Goal: Information Seeking & Learning: Learn about a topic

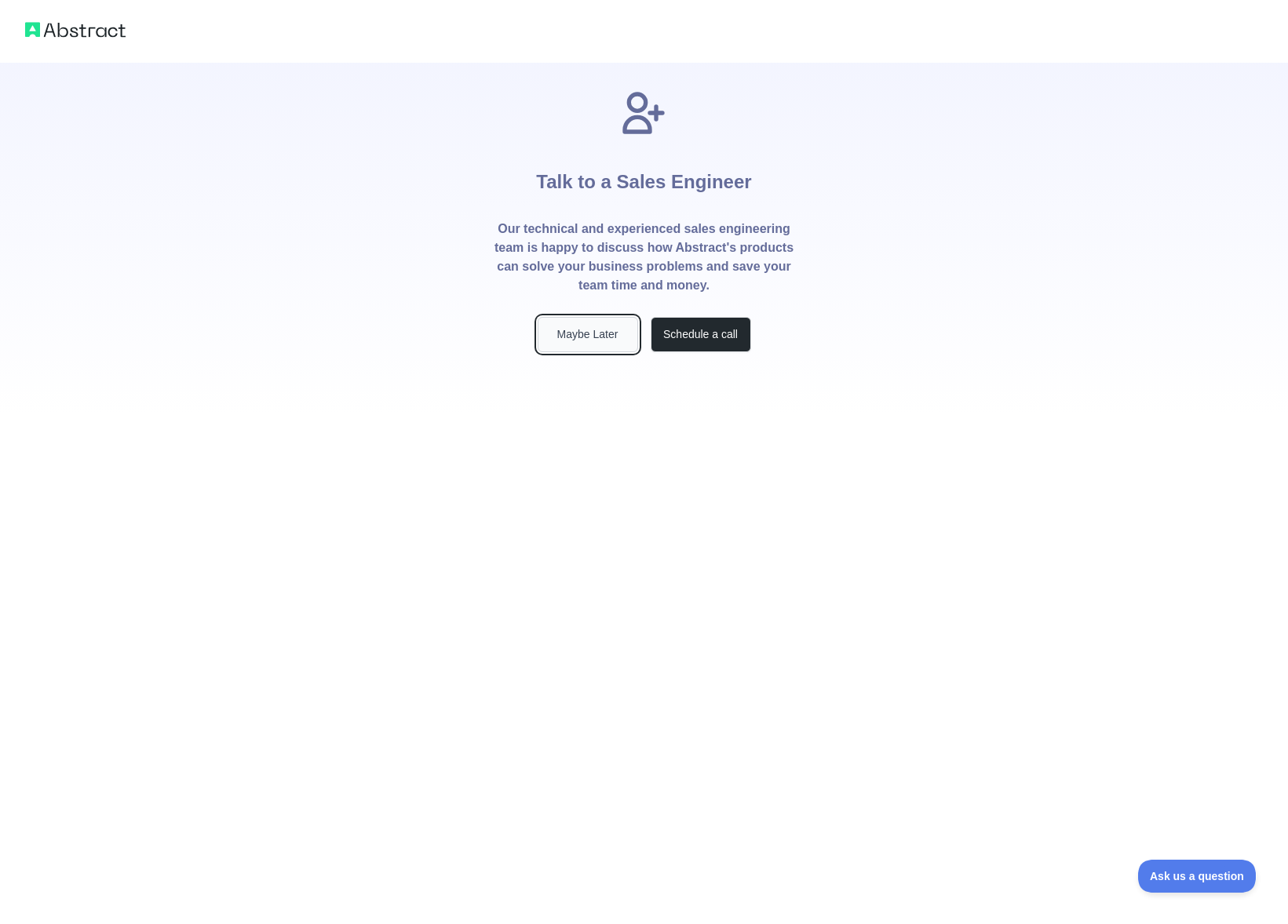
click at [598, 347] on button "Maybe Later" at bounding box center [588, 334] width 100 height 35
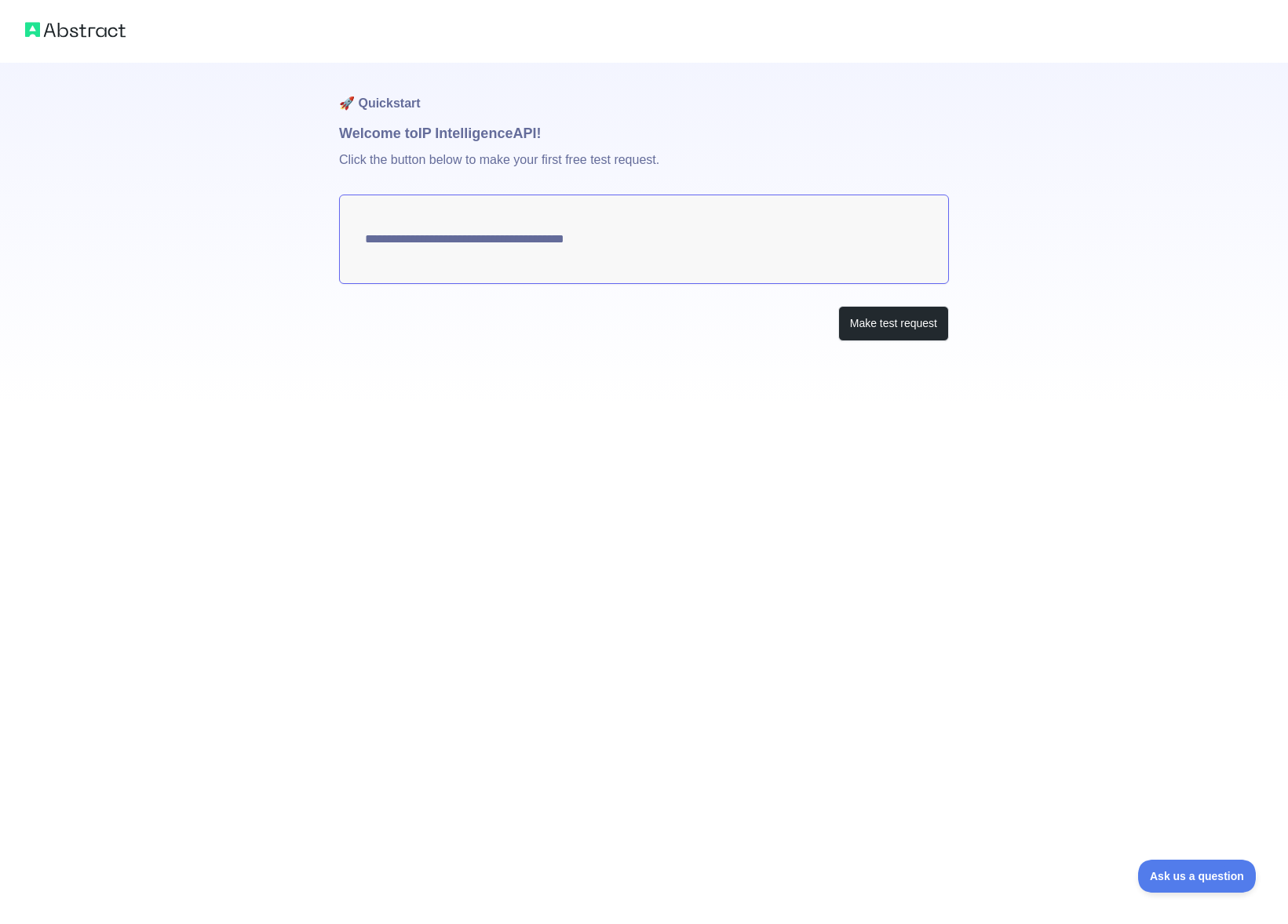
type textarea "**********"
click at [882, 332] on button "Make test request" at bounding box center [894, 324] width 111 height 35
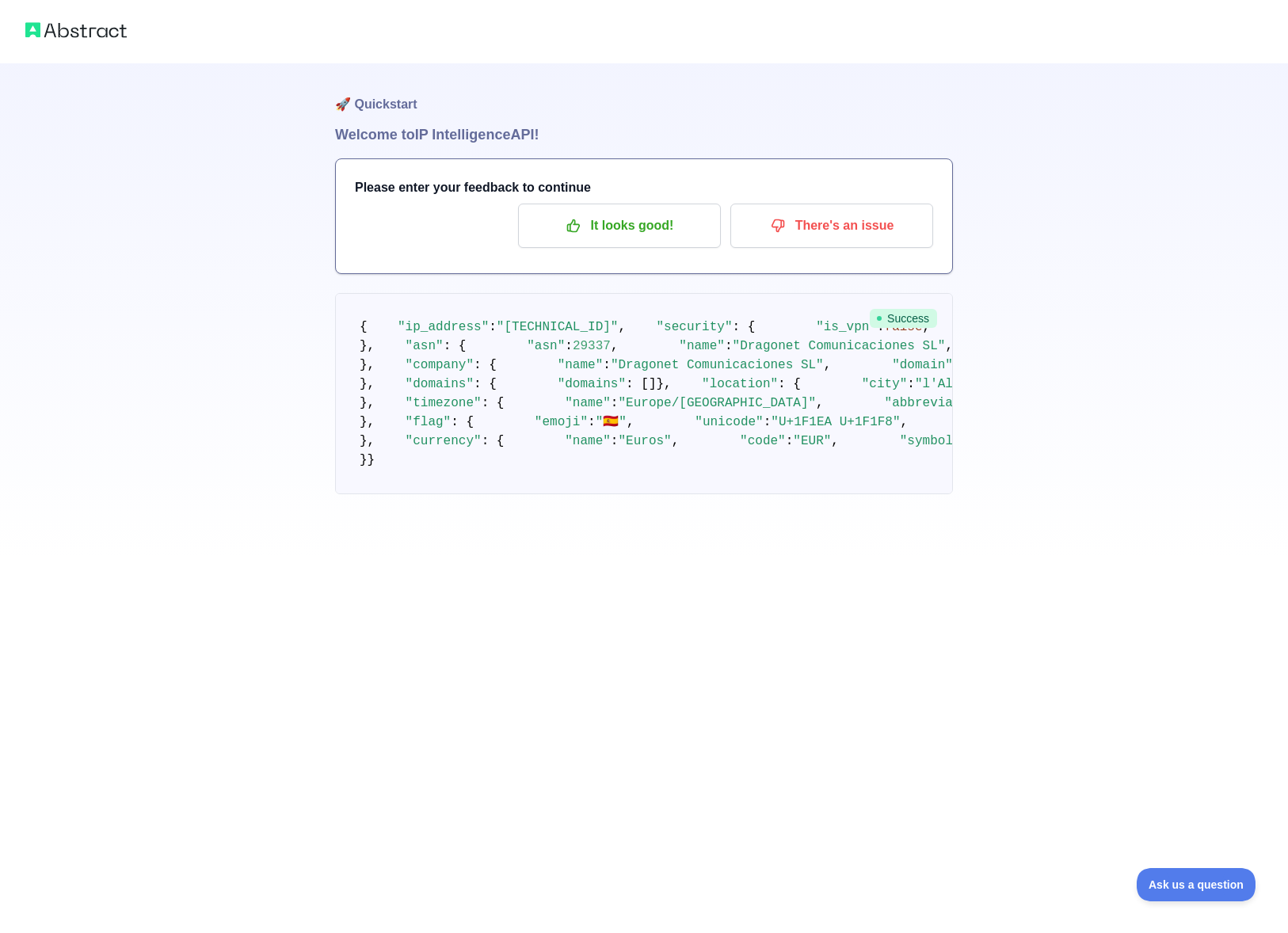
scroll to position [29, 0]
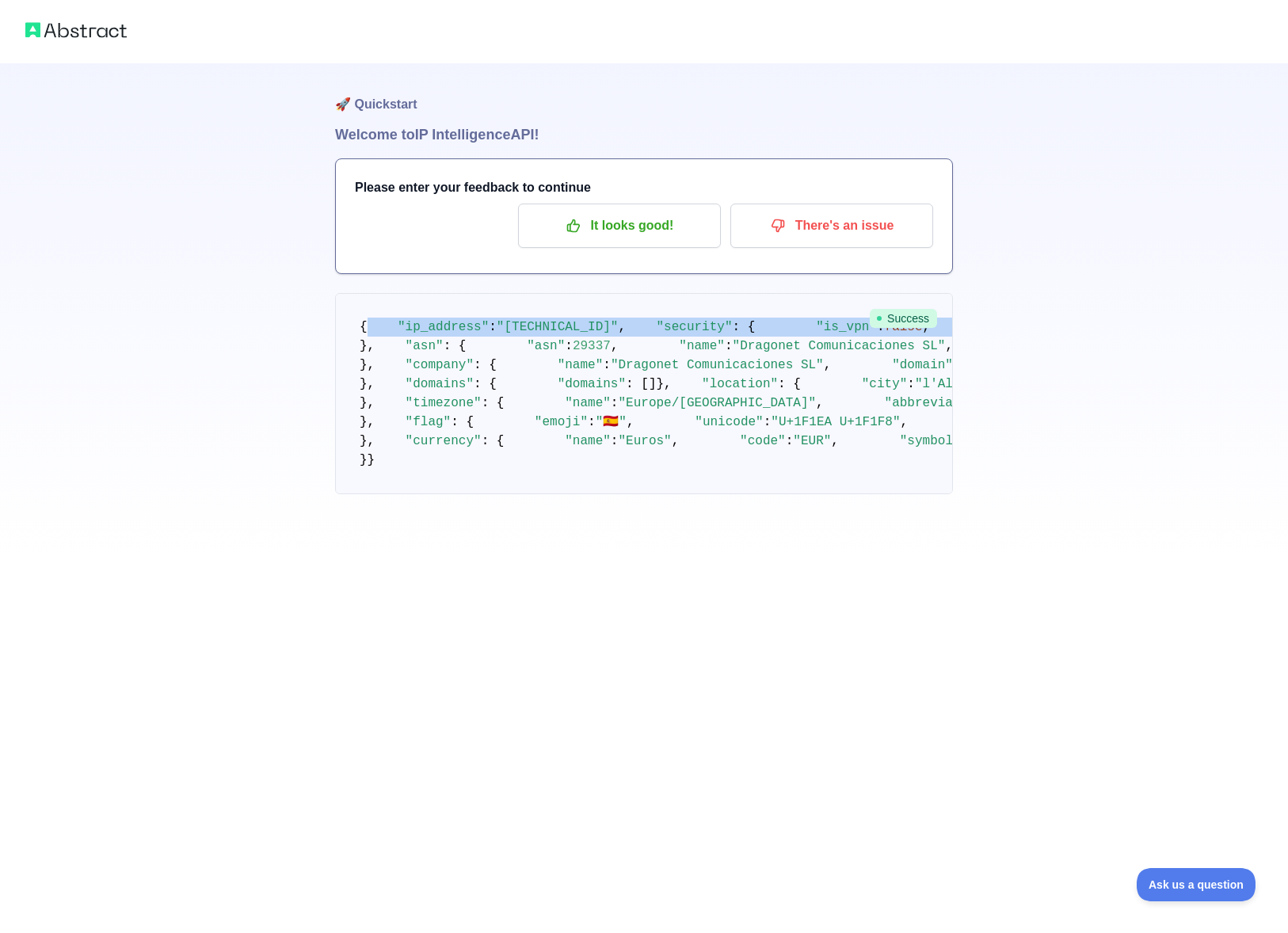
drag, startPoint x: 366, startPoint y: 297, endPoint x: 430, endPoint y: 403, distance: 123.8
click at [430, 403] on pre "{ "ip_address" : "[TECHNICAL_ID]" , "security" : { "is_vpn" : false , "is_proxy…" at bounding box center [644, 394] width 618 height 201
click at [356, 310] on pre "{ "ip_address" : "[TECHNICAL_ID]" , "security" : { "is_vpn" : false , "is_proxy…" at bounding box center [644, 394] width 618 height 201
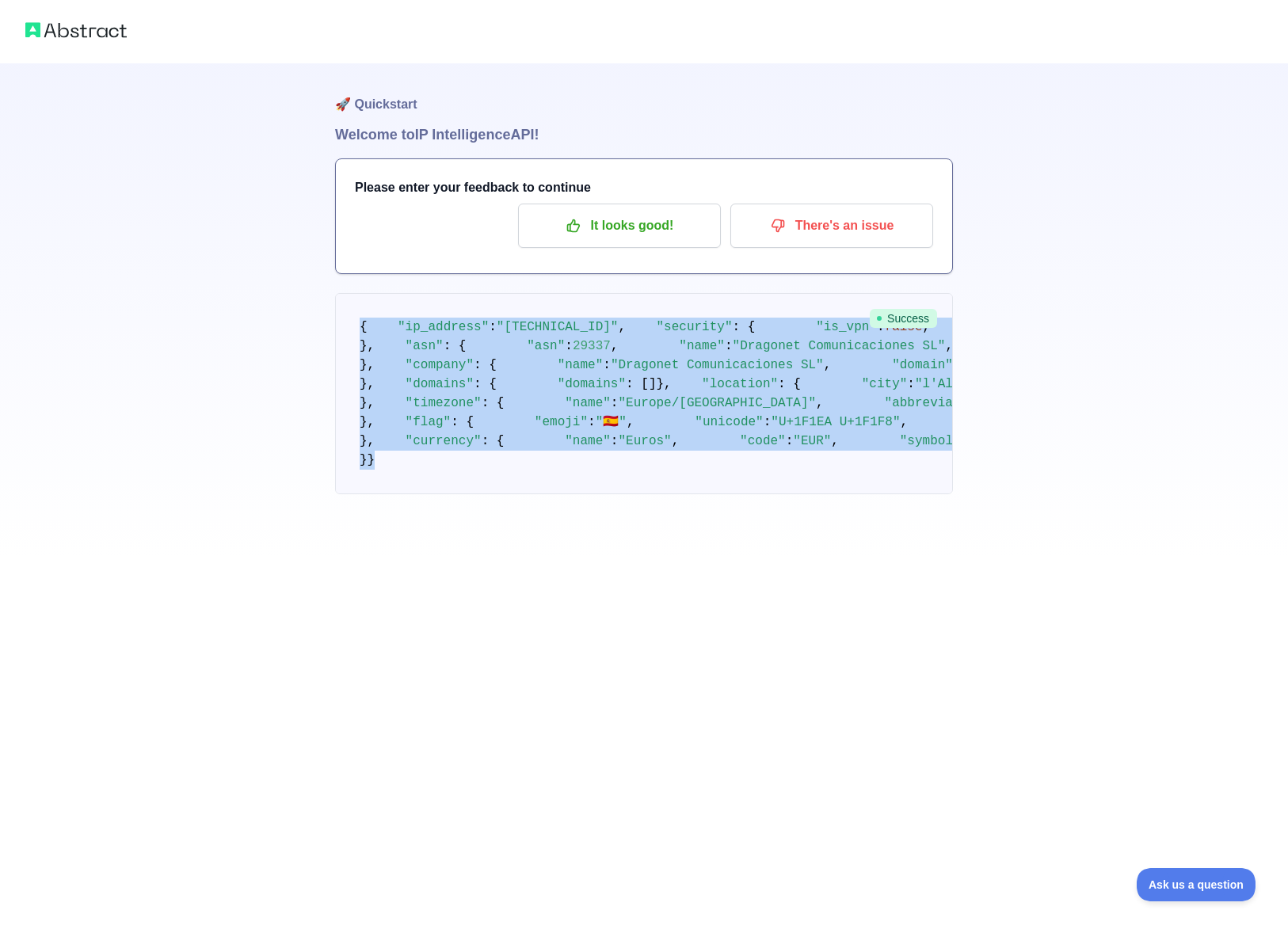
scroll to position [632, 0]
drag, startPoint x: 360, startPoint y: 297, endPoint x: 568, endPoint y: 834, distance: 575.9
click at [568, 495] on pre "{ "ip_address" : "[TECHNICAL_ID]" , "security" : { "is_vpn" : false , "is_proxy…" at bounding box center [644, 394] width 618 height 201
copy code "{ "lo_ipsumdo" : "152.61.757.80" , "sitametc" : { "ad_eli" : seddo , "ei_tempo"…"
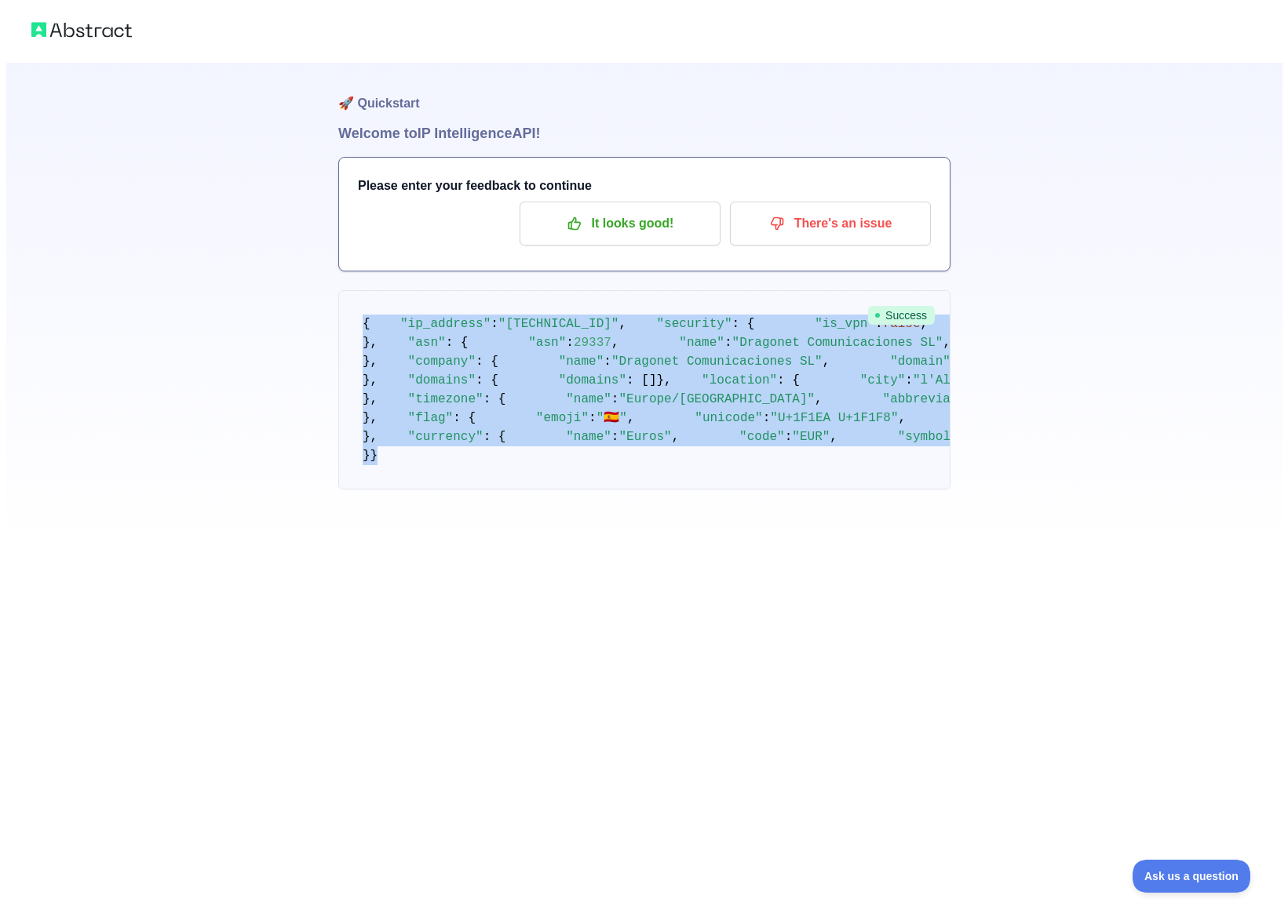
scroll to position [0, 0]
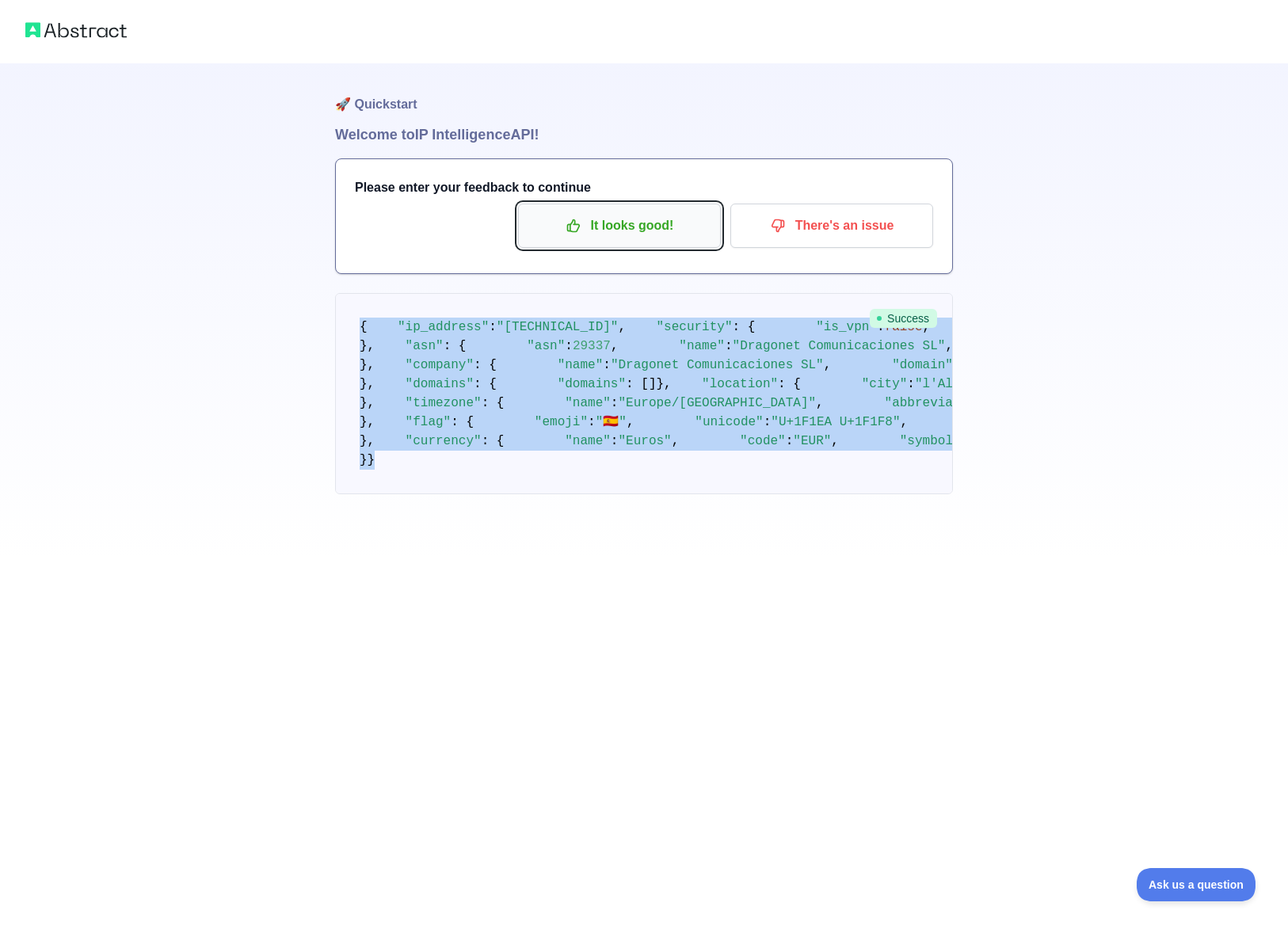
click at [652, 237] on p "It looks good!" at bounding box center [620, 225] width 179 height 27
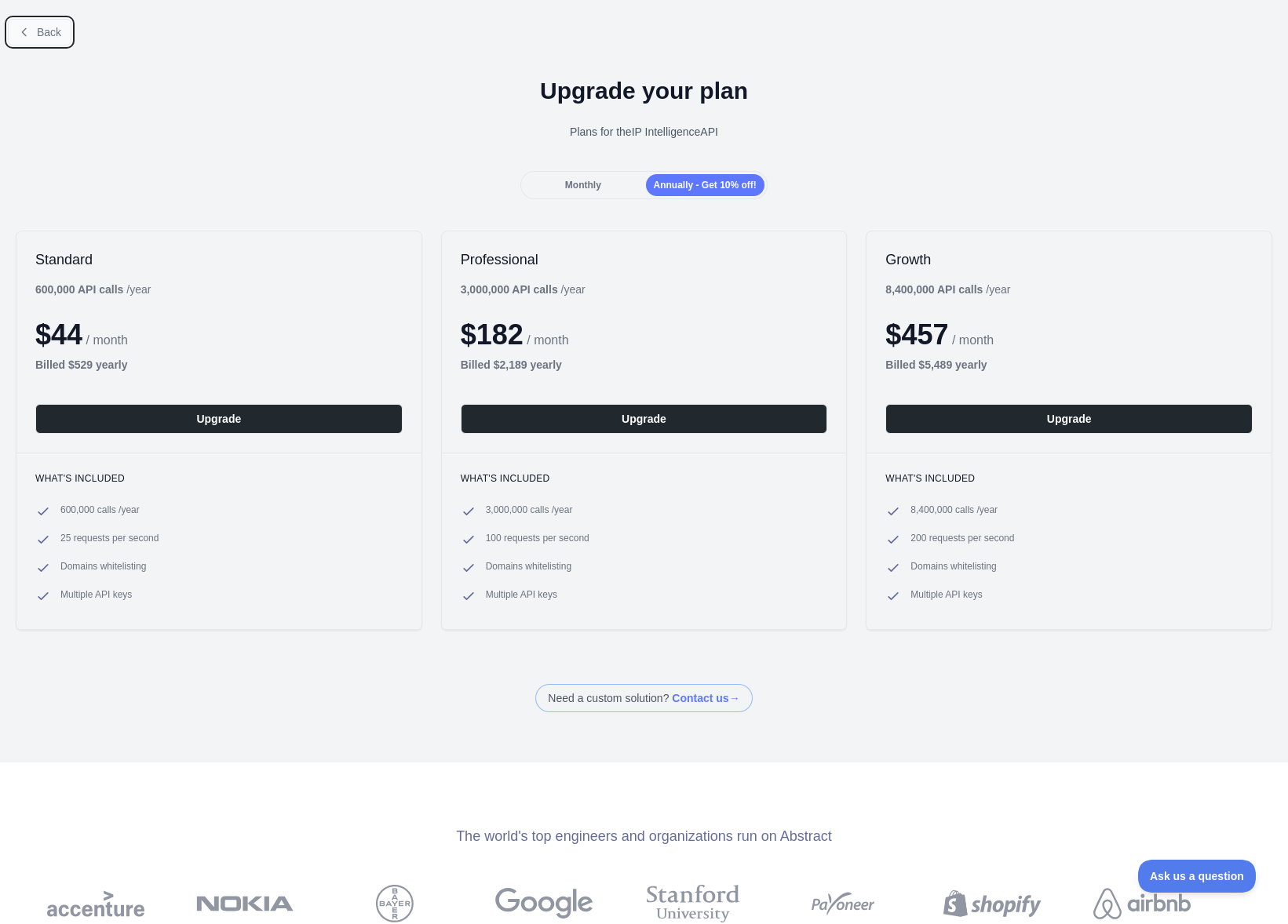
click at [48, 41] on button "Back" at bounding box center [39, 31] width 64 height 27
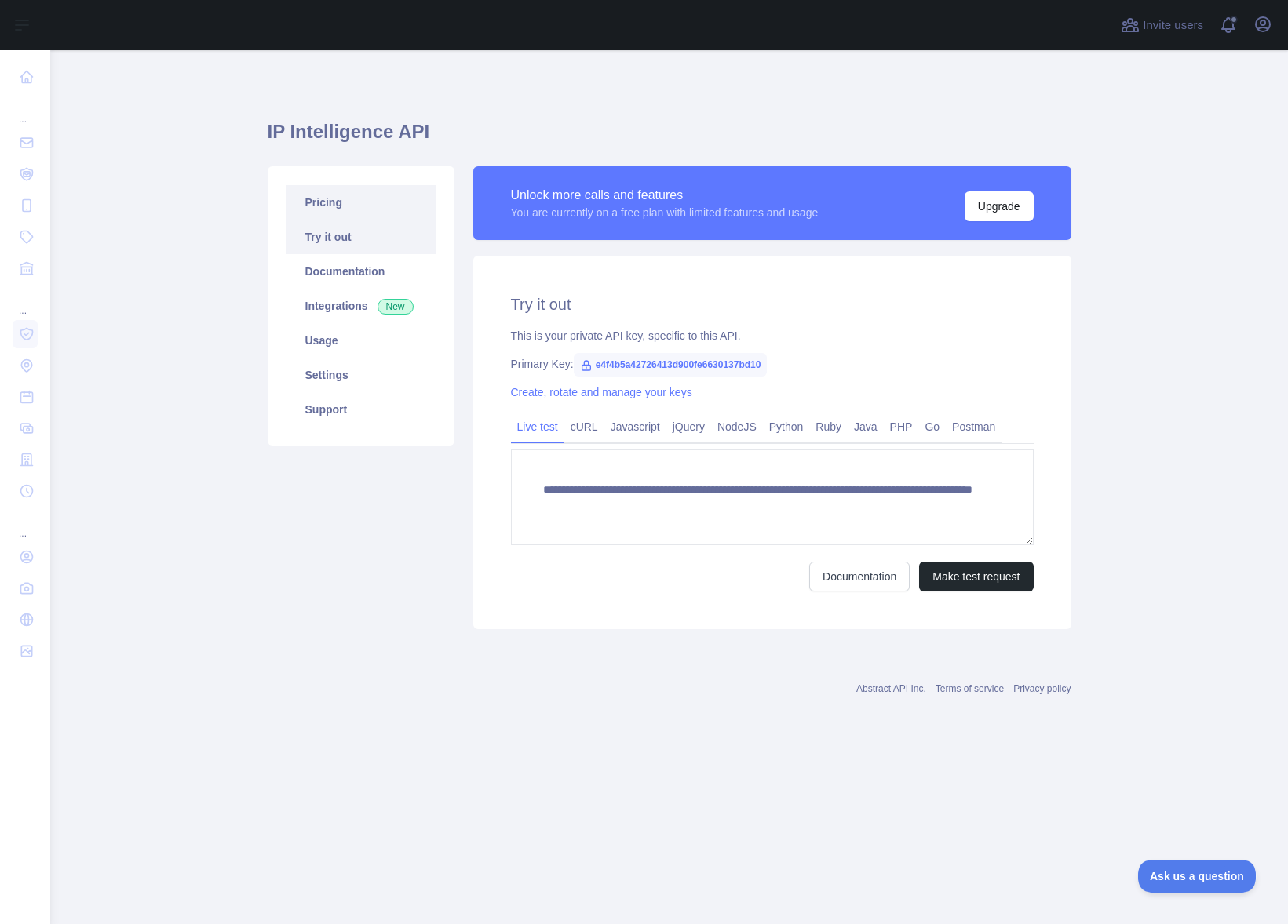
click at [329, 200] on link "Pricing" at bounding box center [360, 202] width 149 height 34
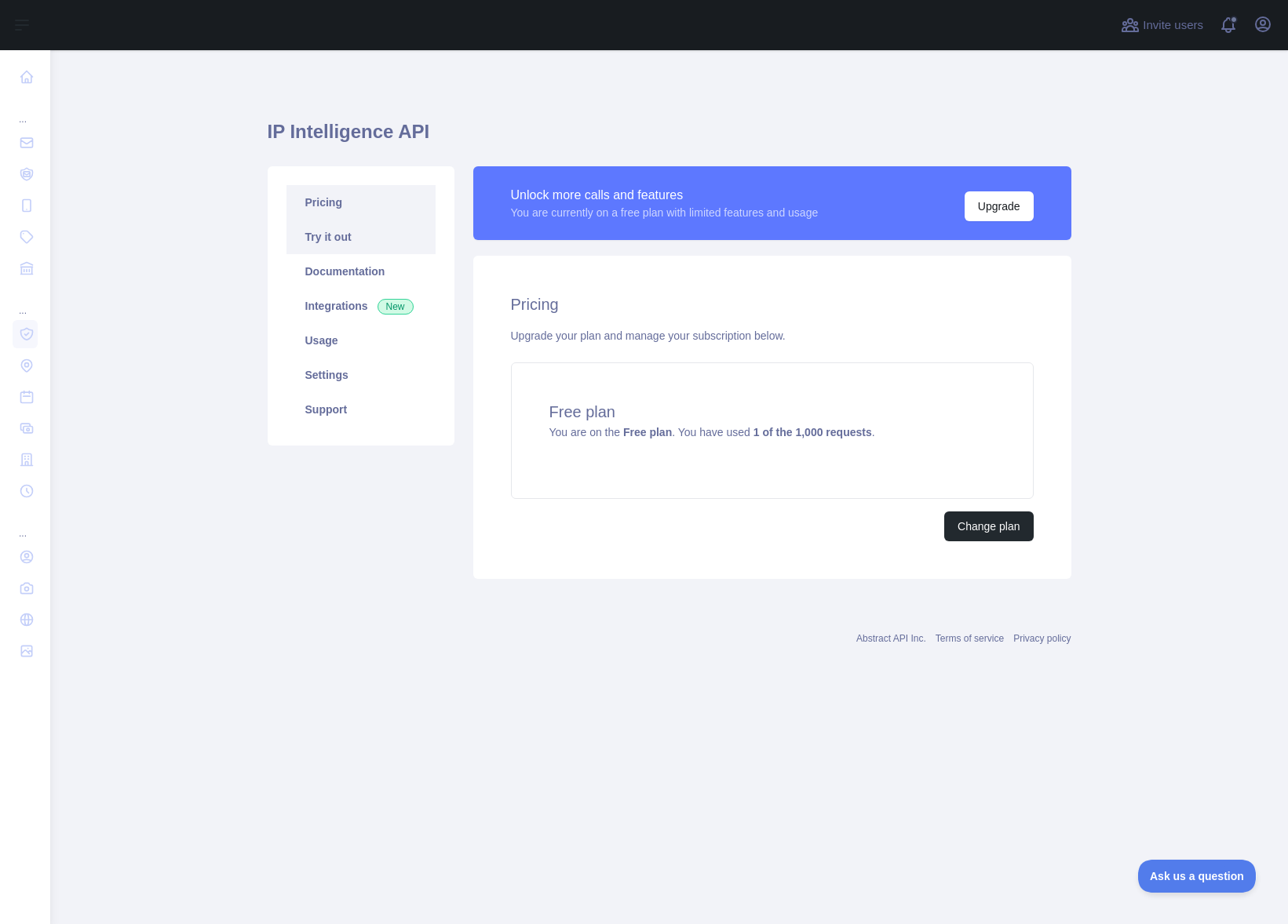
click at [335, 236] on link "Try it out" at bounding box center [360, 236] width 149 height 34
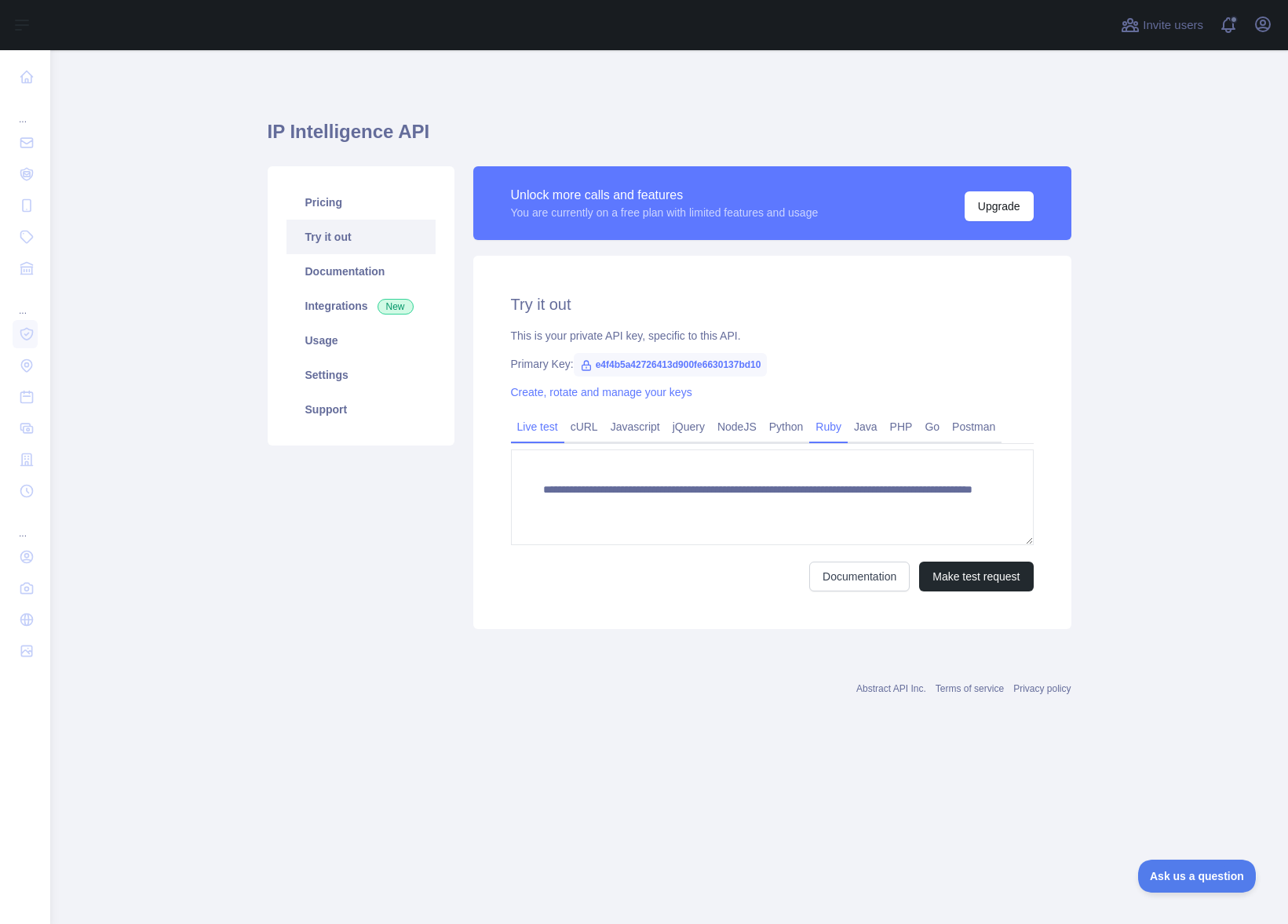
click at [847, 434] on link "Ruby" at bounding box center [829, 427] width 39 height 25
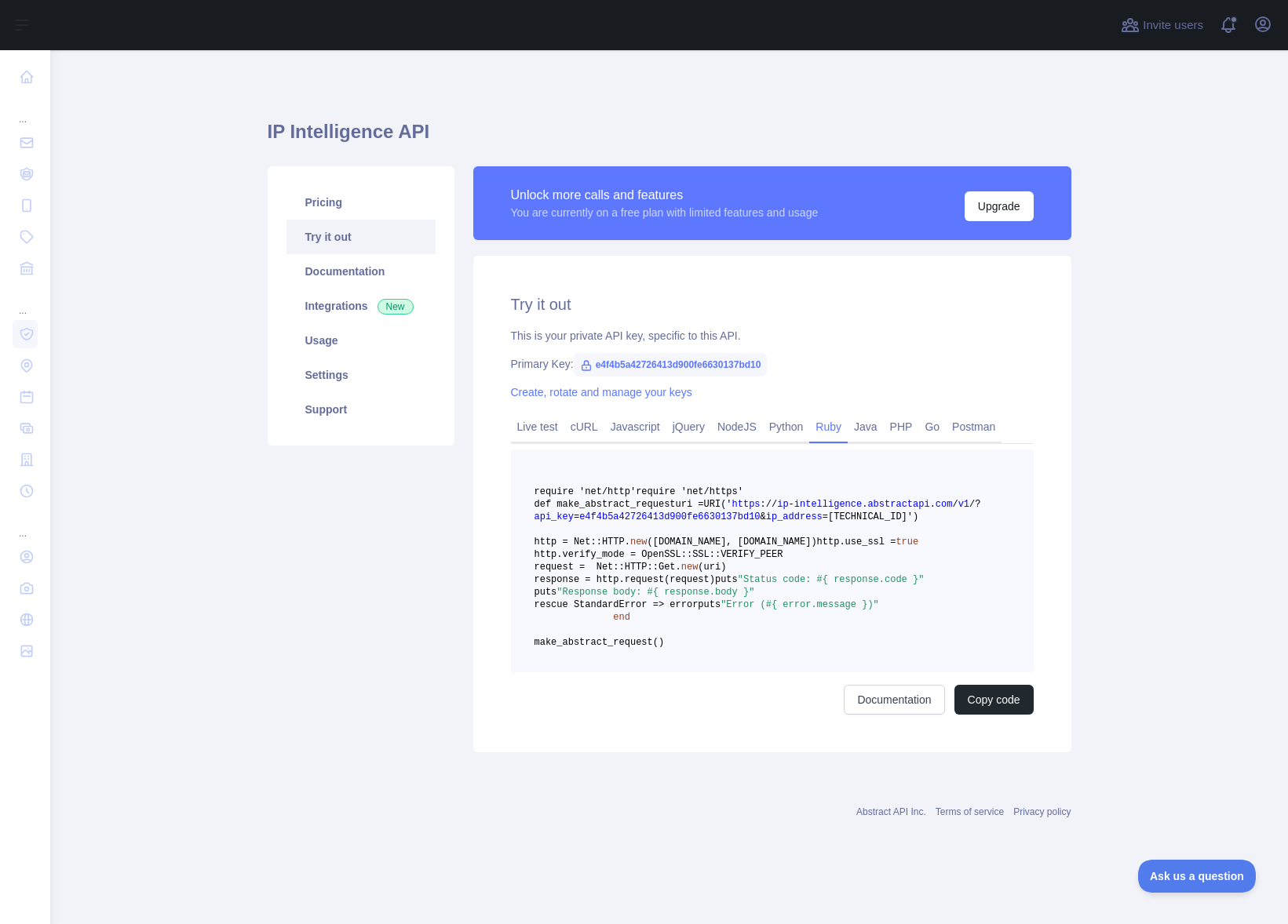
click at [638, 365] on span "e4f4b5a42726413d900fe6630137bd10" at bounding box center [670, 364] width 194 height 23
copy span "e4f4b5a42726413d900fe6630137bd10"
click at [342, 268] on link "Documentation" at bounding box center [360, 271] width 149 height 34
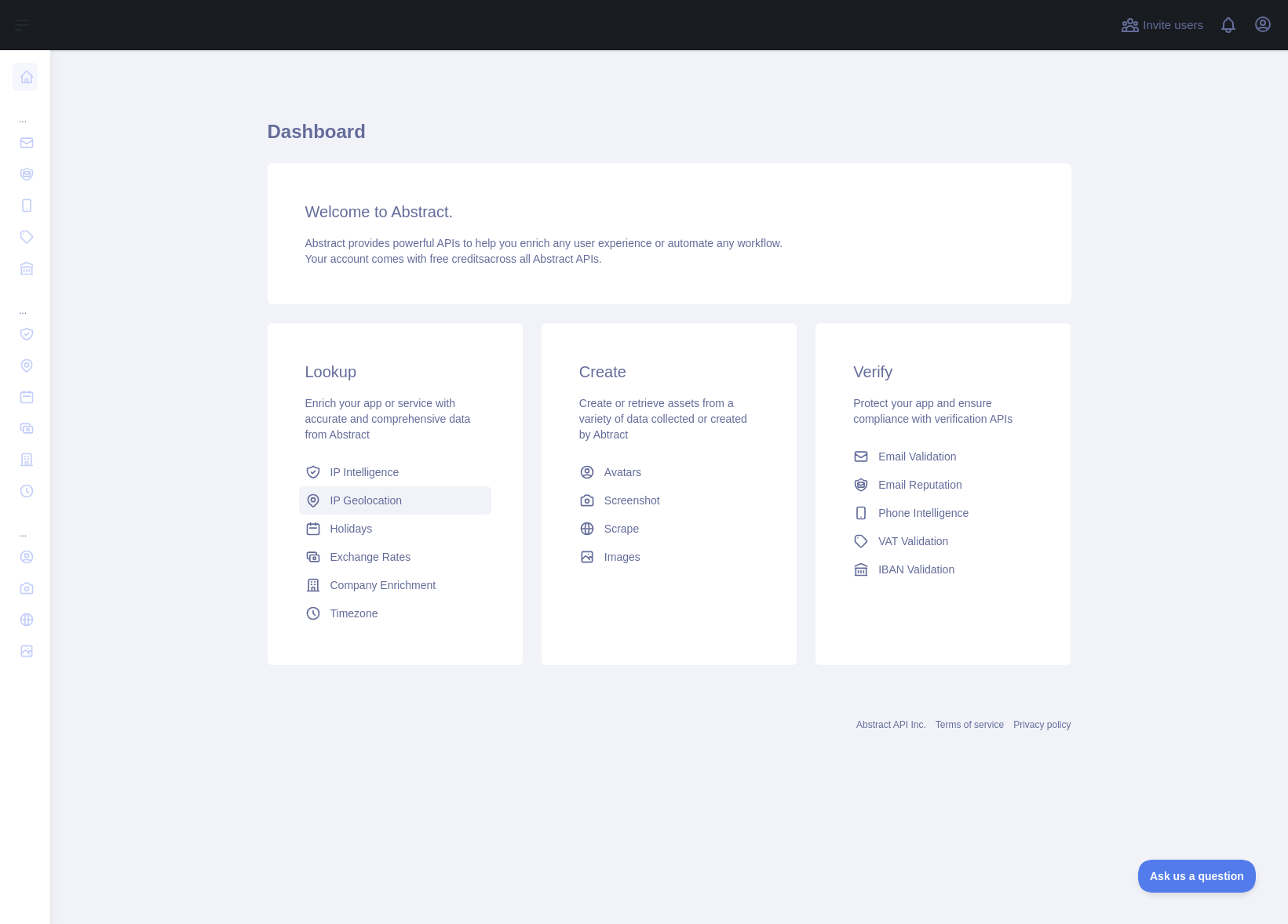
click at [387, 503] on span "IP Geolocation" at bounding box center [367, 500] width 72 height 16
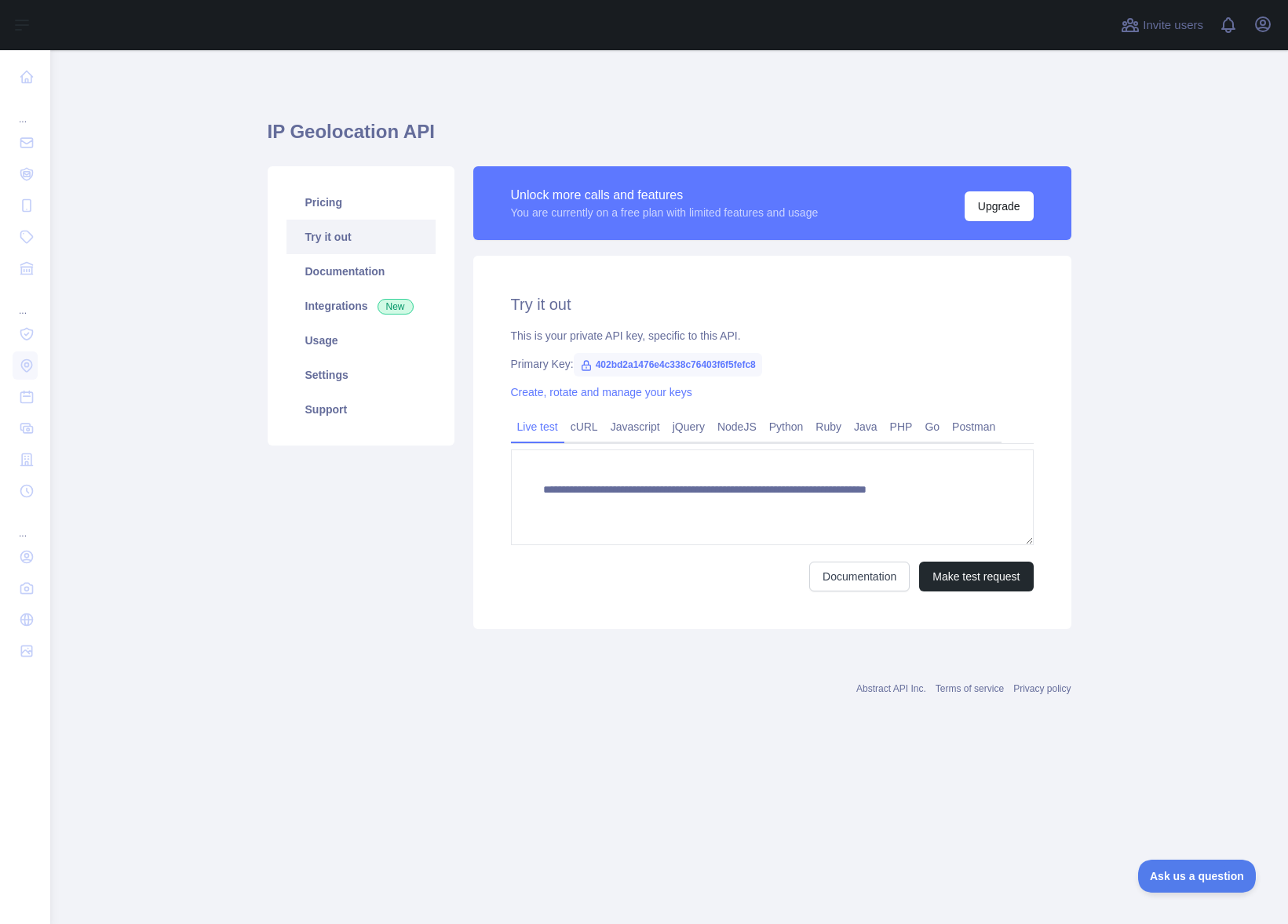
type textarea "**********"
click at [845, 430] on link "Ruby" at bounding box center [829, 427] width 39 height 25
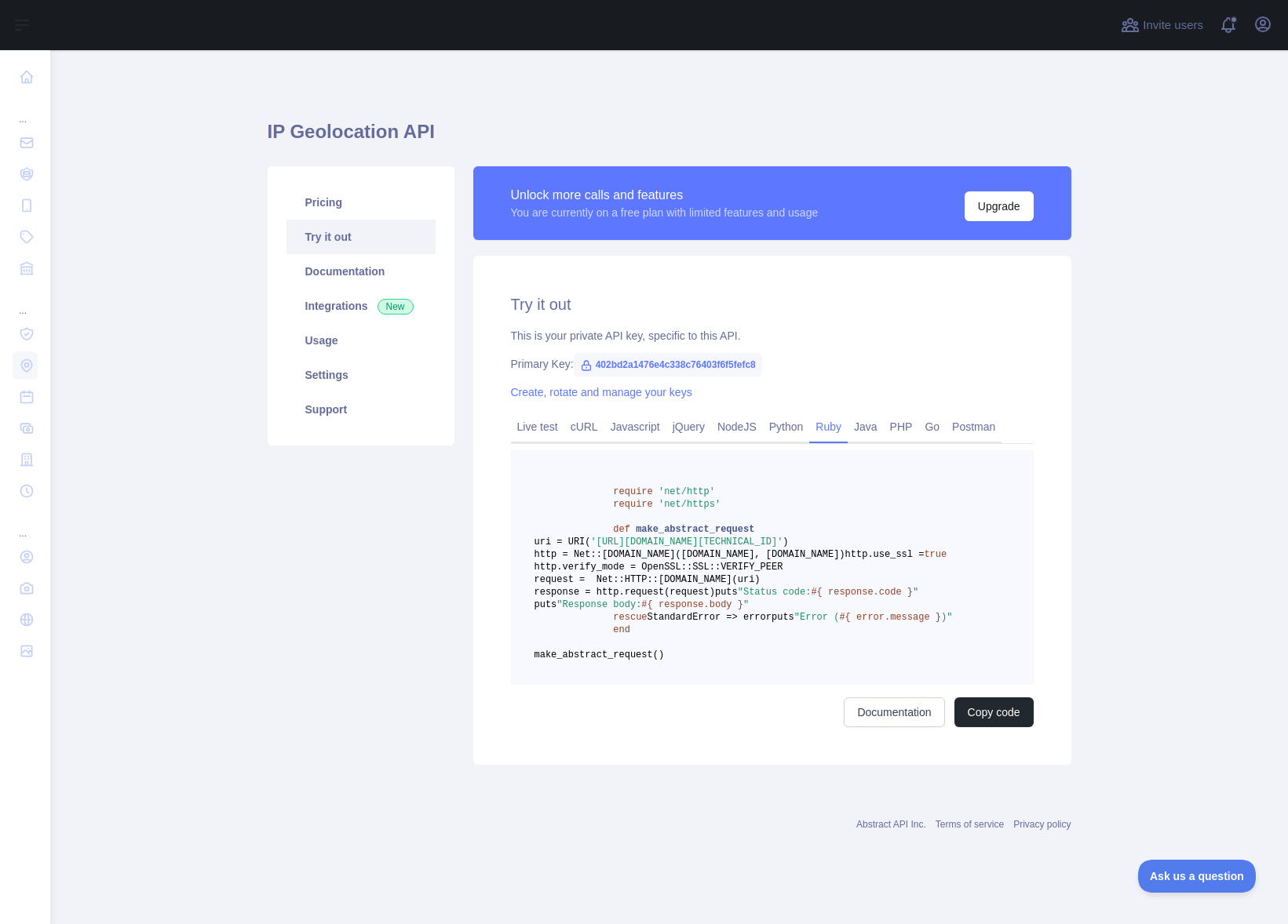
click at [667, 365] on span "402bd2a1476e4c338c76403f6f5fefc8" at bounding box center [668, 364] width 188 height 23
copy span "402bd2a1476e4c338c76403f6f5fefc8"
click at [883, 728] on link "Documentation" at bounding box center [894, 712] width 100 height 30
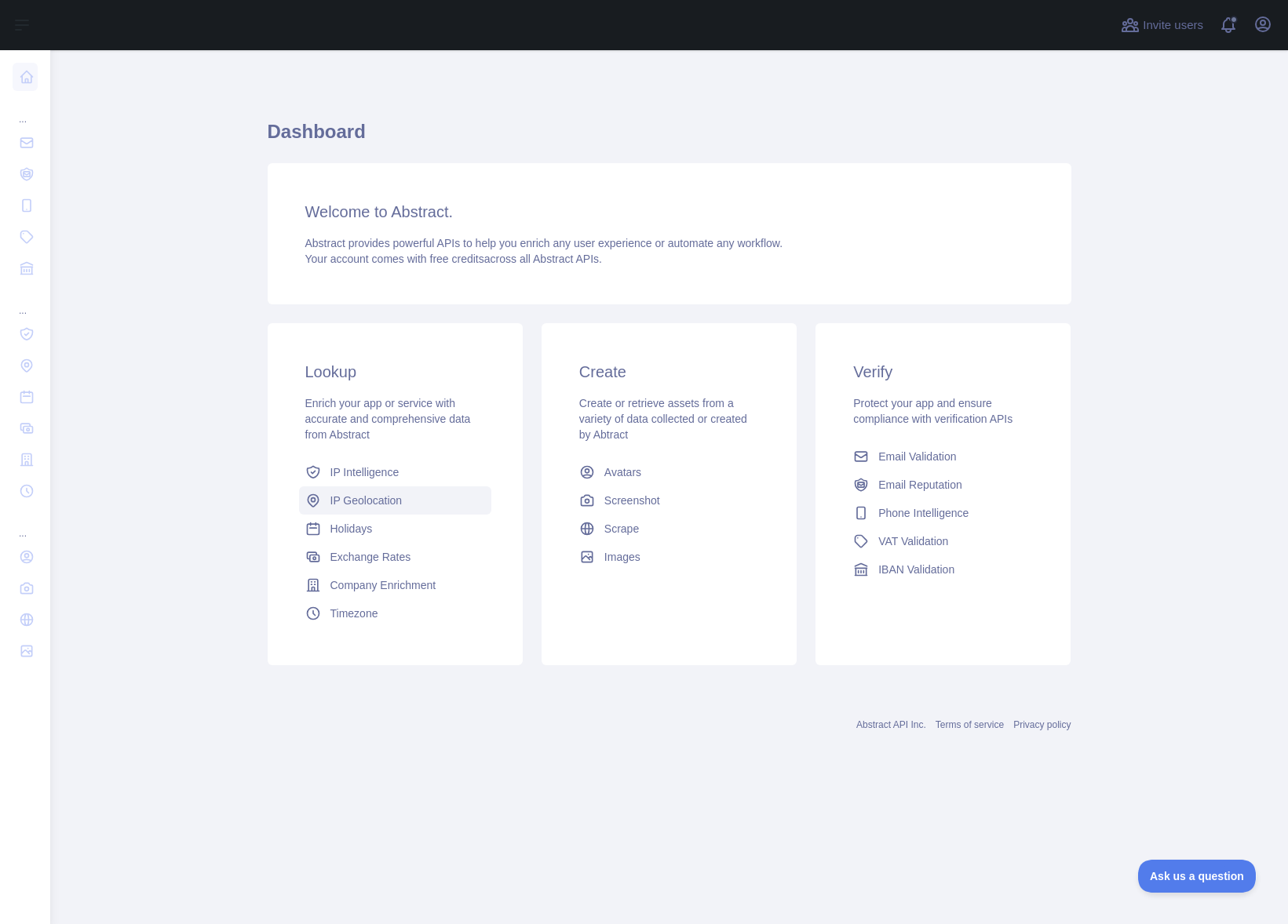
click at [395, 495] on span "IP Geolocation" at bounding box center [367, 500] width 72 height 16
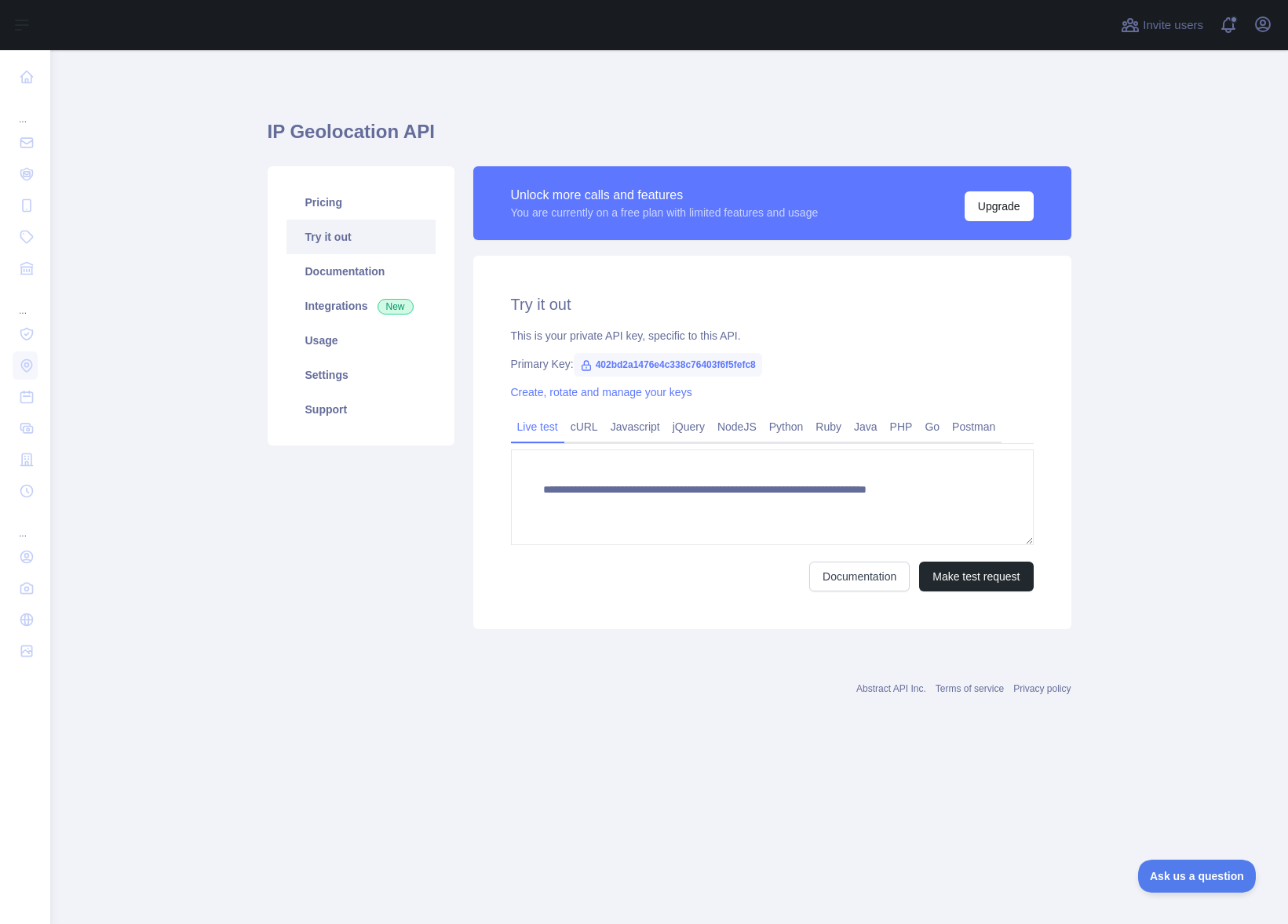
type textarea "**********"
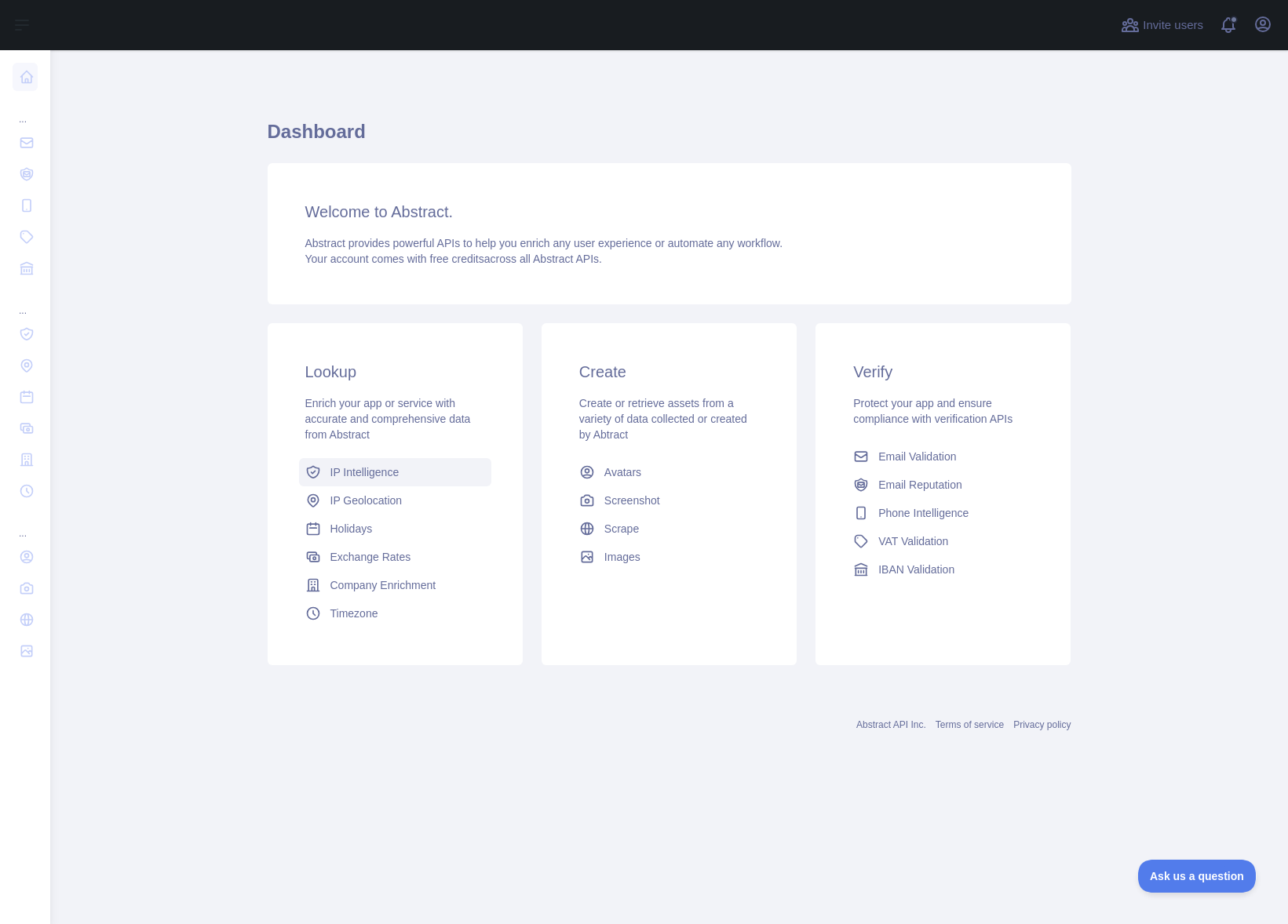
click at [382, 476] on span "IP Intelligence" at bounding box center [365, 472] width 69 height 16
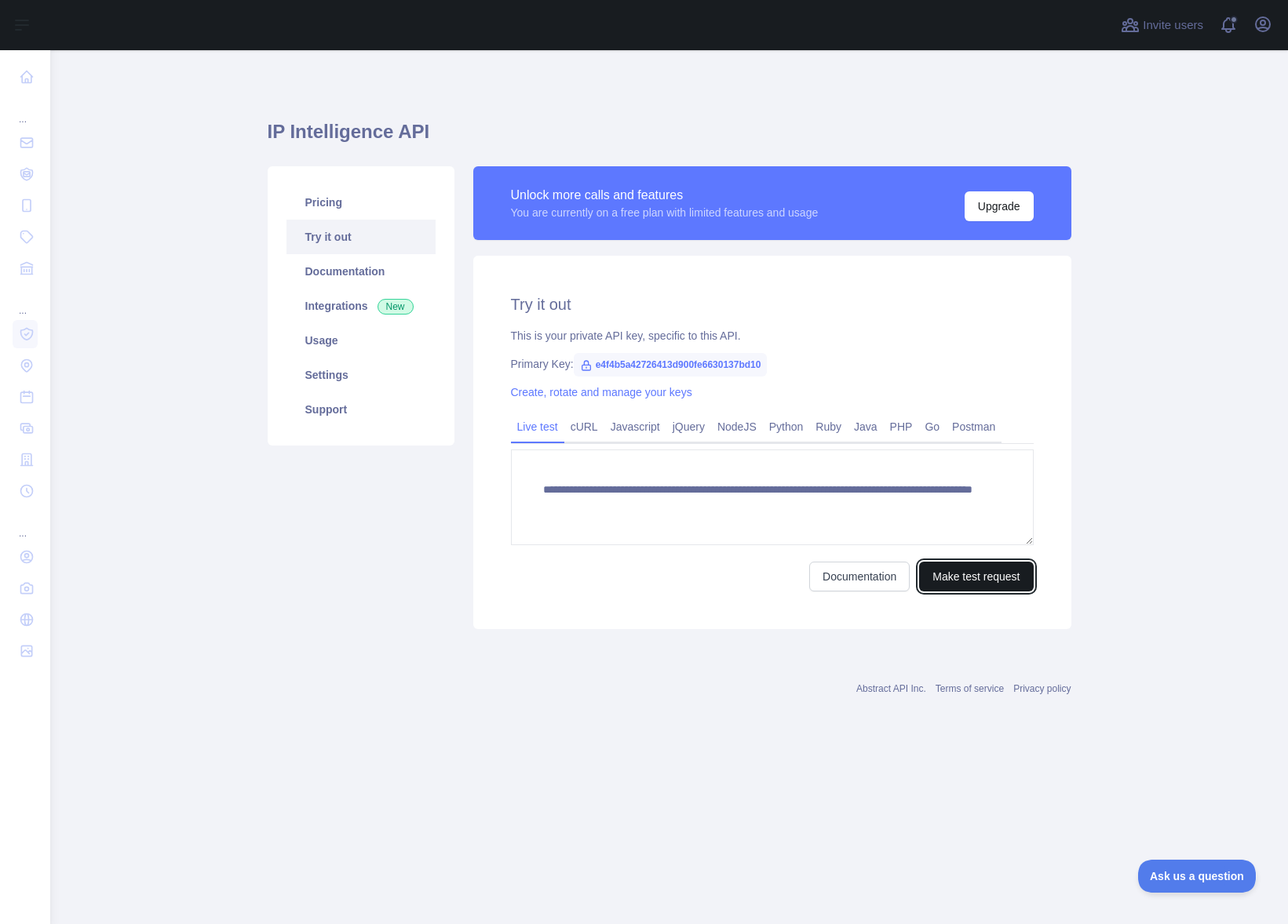
click at [983, 580] on button "Make test request" at bounding box center [976, 577] width 114 height 30
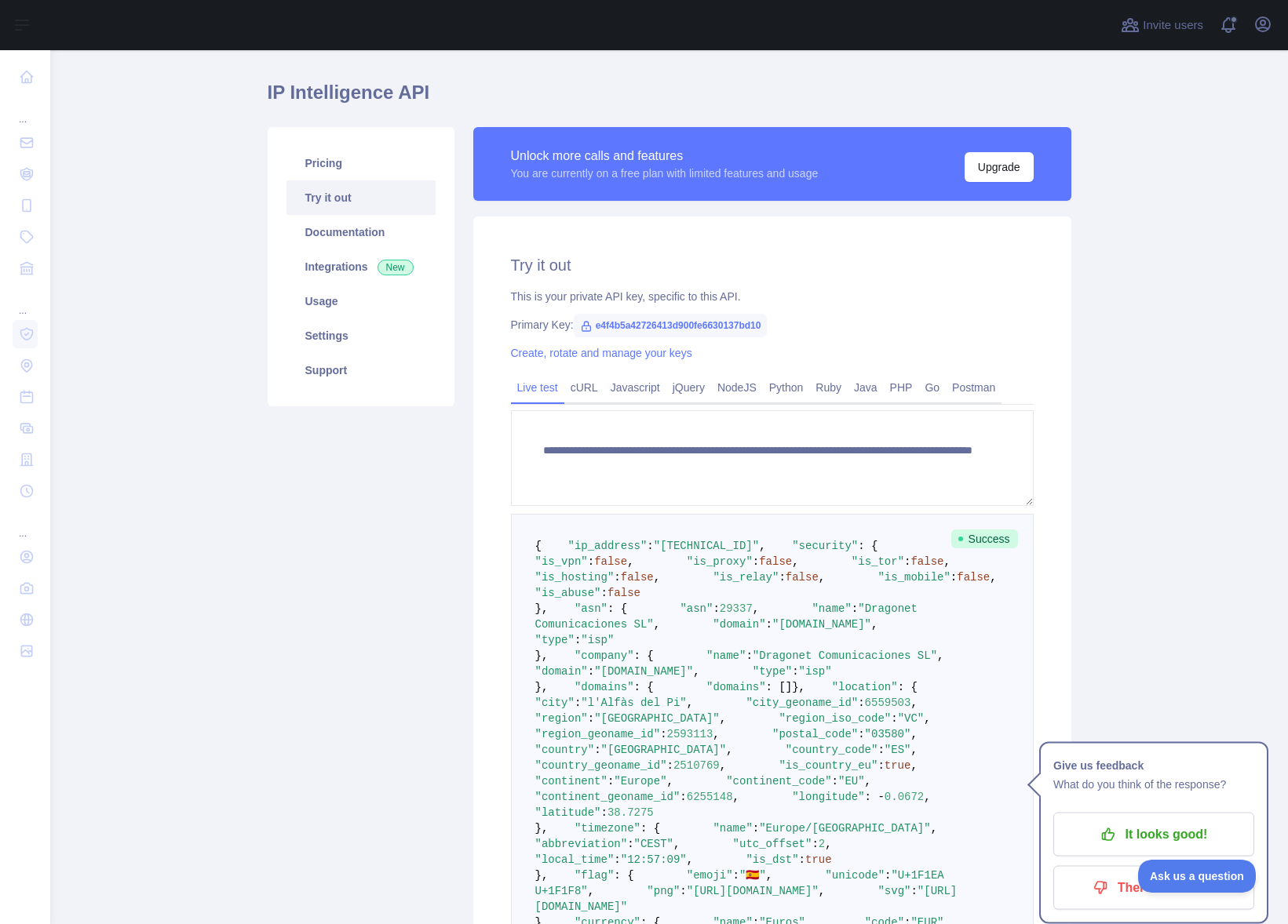
scroll to position [39, 0]
click at [835, 391] on link "Ruby" at bounding box center [829, 388] width 39 height 25
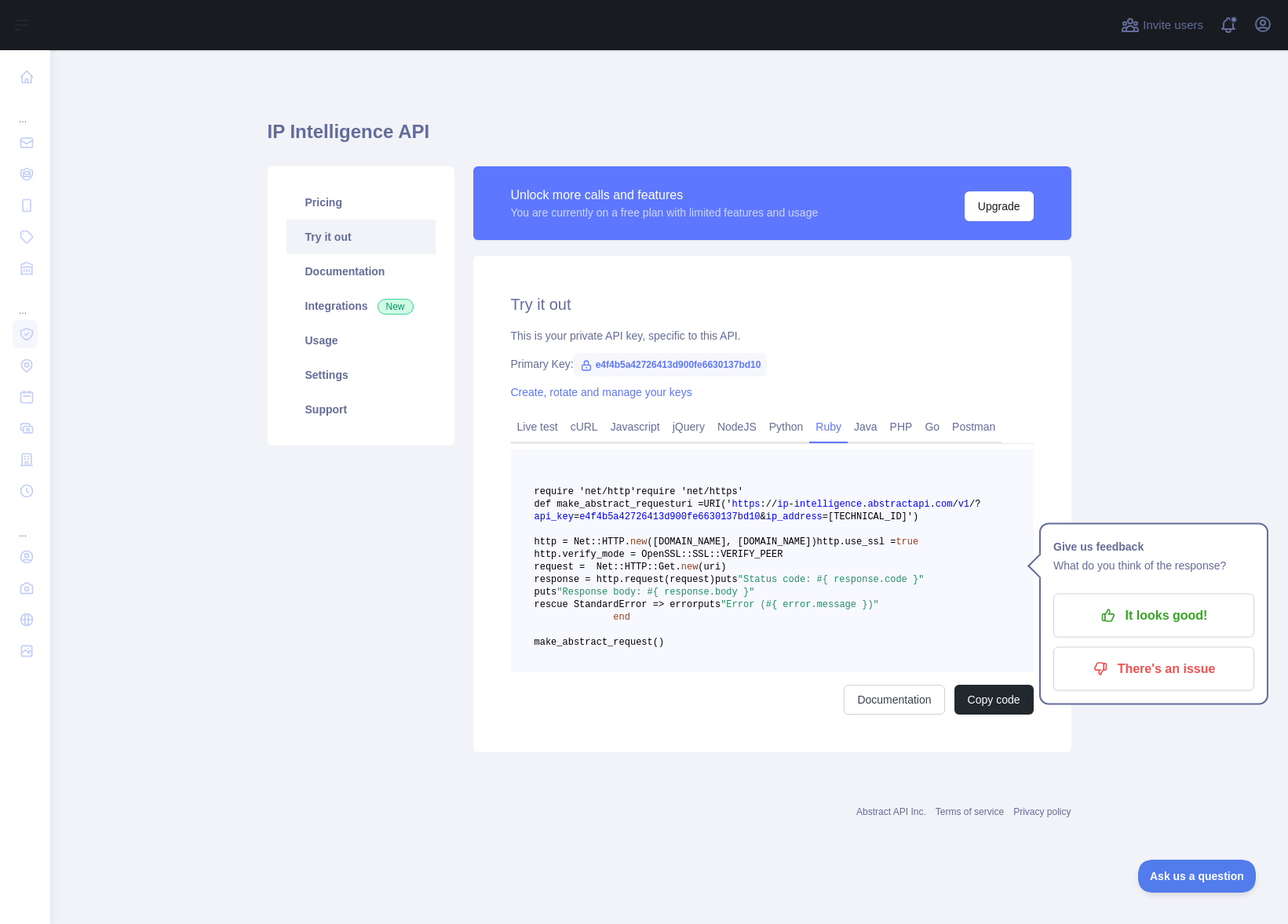
scroll to position [44, 0]
click at [973, 415] on link "Postman" at bounding box center [973, 427] width 56 height 25
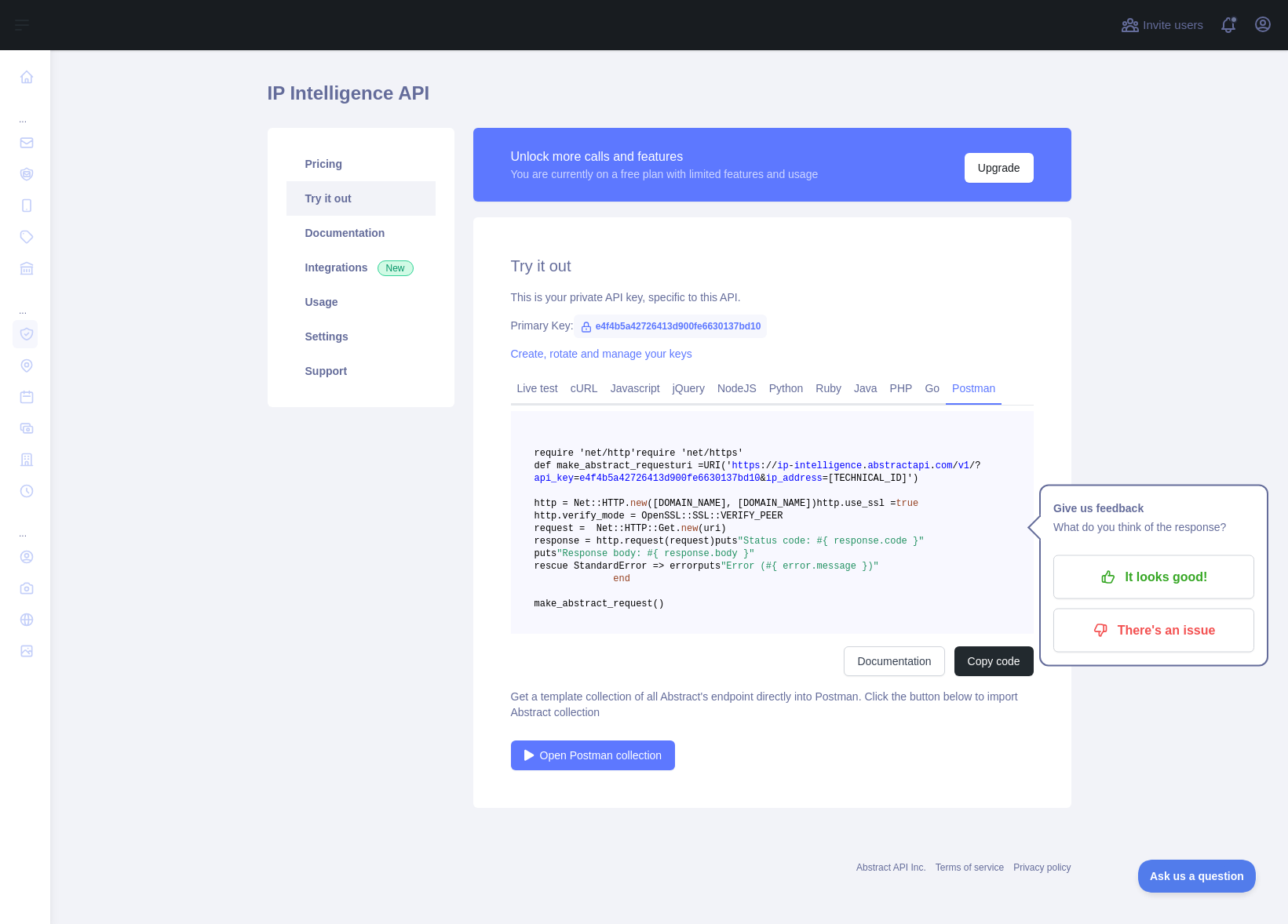
scroll to position [0, 0]
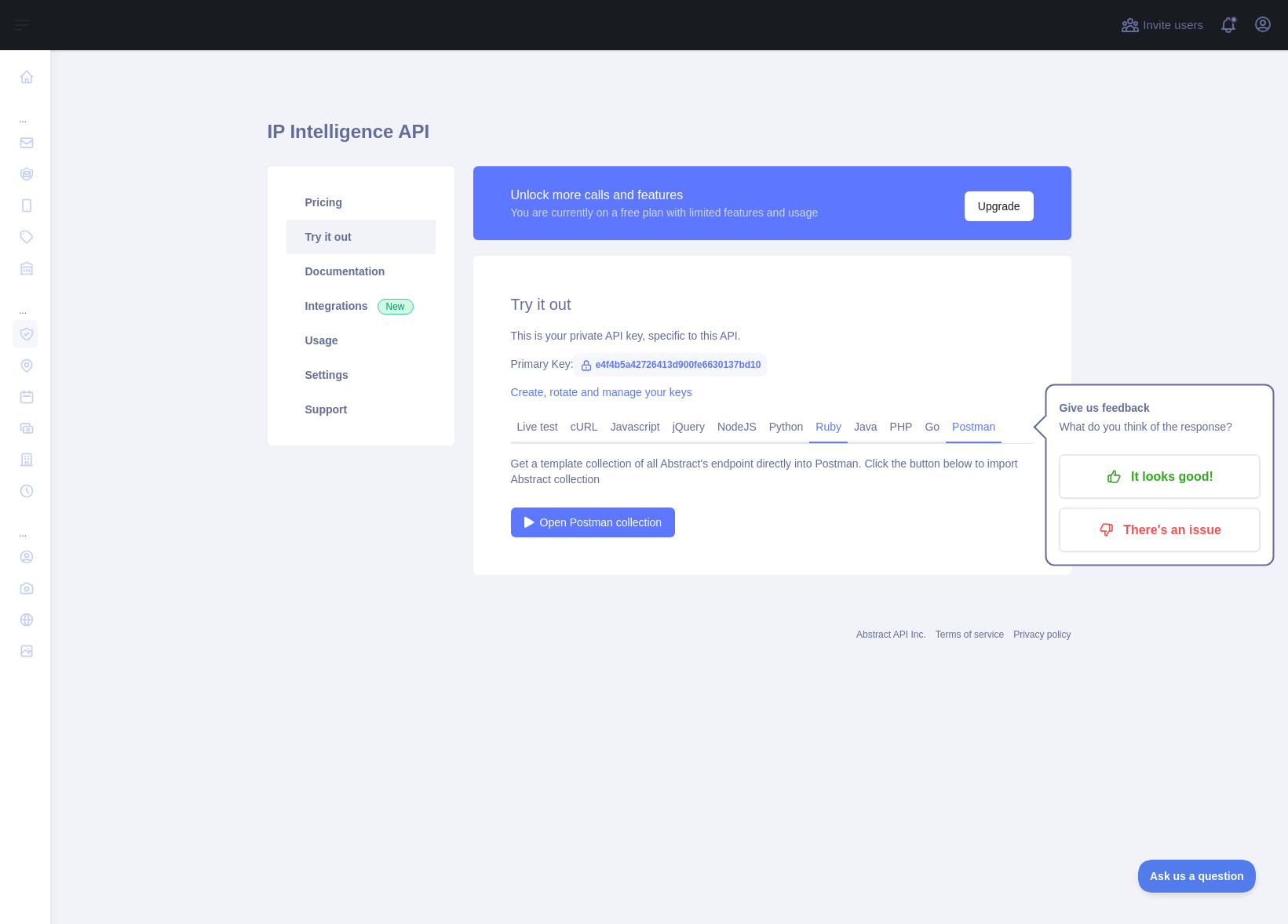
click at [846, 430] on link "Ruby" at bounding box center [829, 427] width 39 height 25
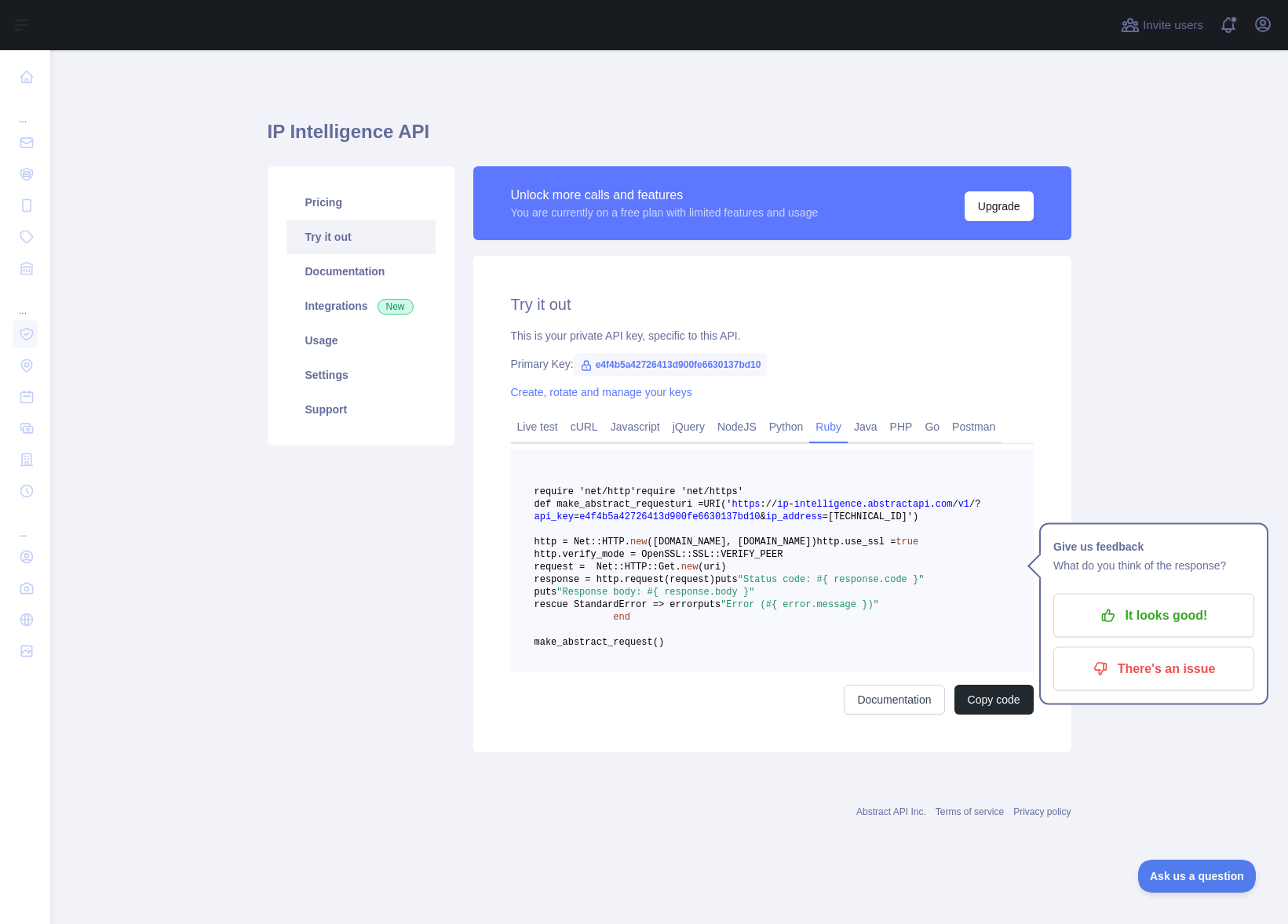
scroll to position [44, 0]
click at [1091, 603] on p "It looks good!" at bounding box center [1154, 616] width 178 height 27
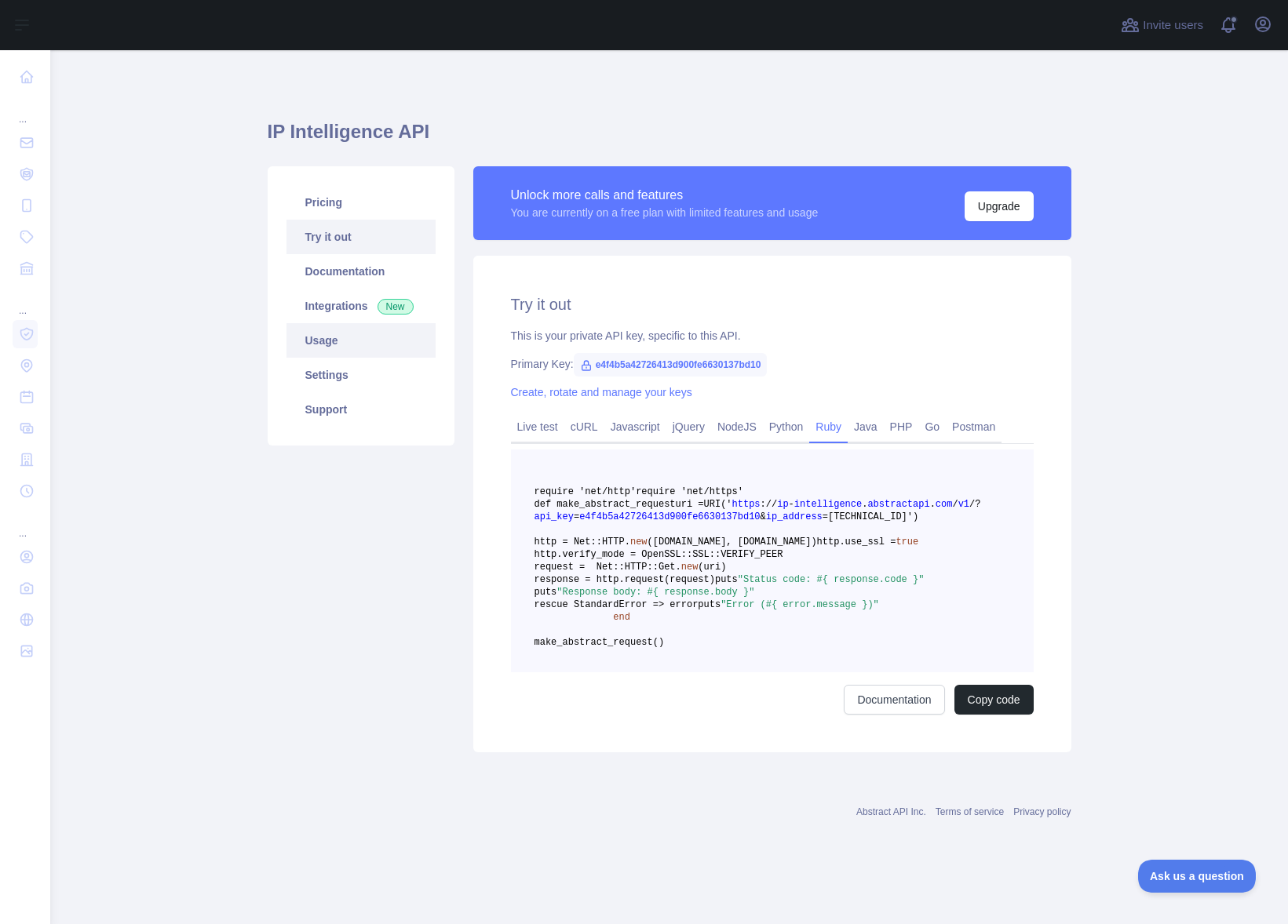
click at [311, 323] on link "Usage" at bounding box center [360, 340] width 149 height 34
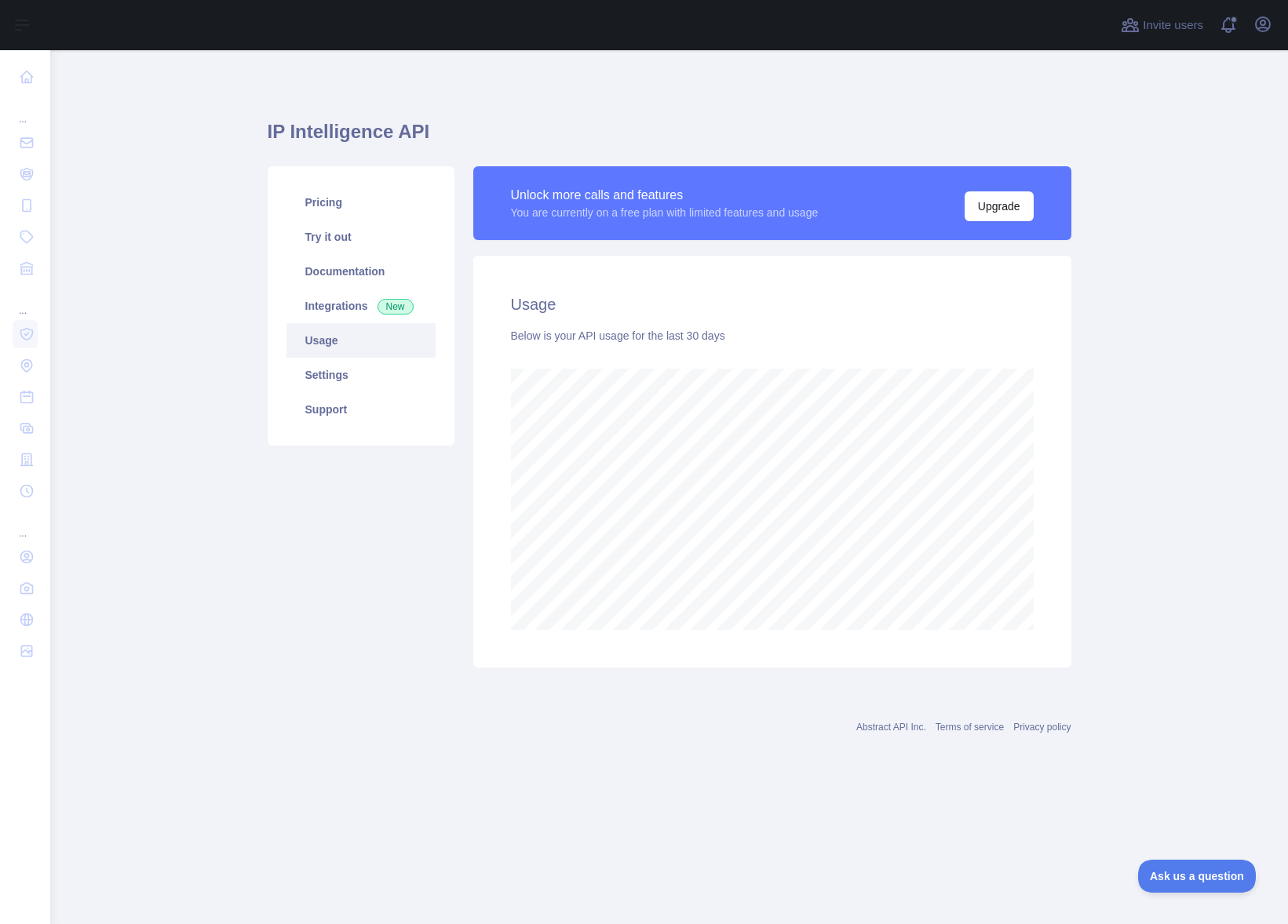
scroll to position [874, 1238]
click at [325, 240] on link "Try it out" at bounding box center [360, 236] width 149 height 34
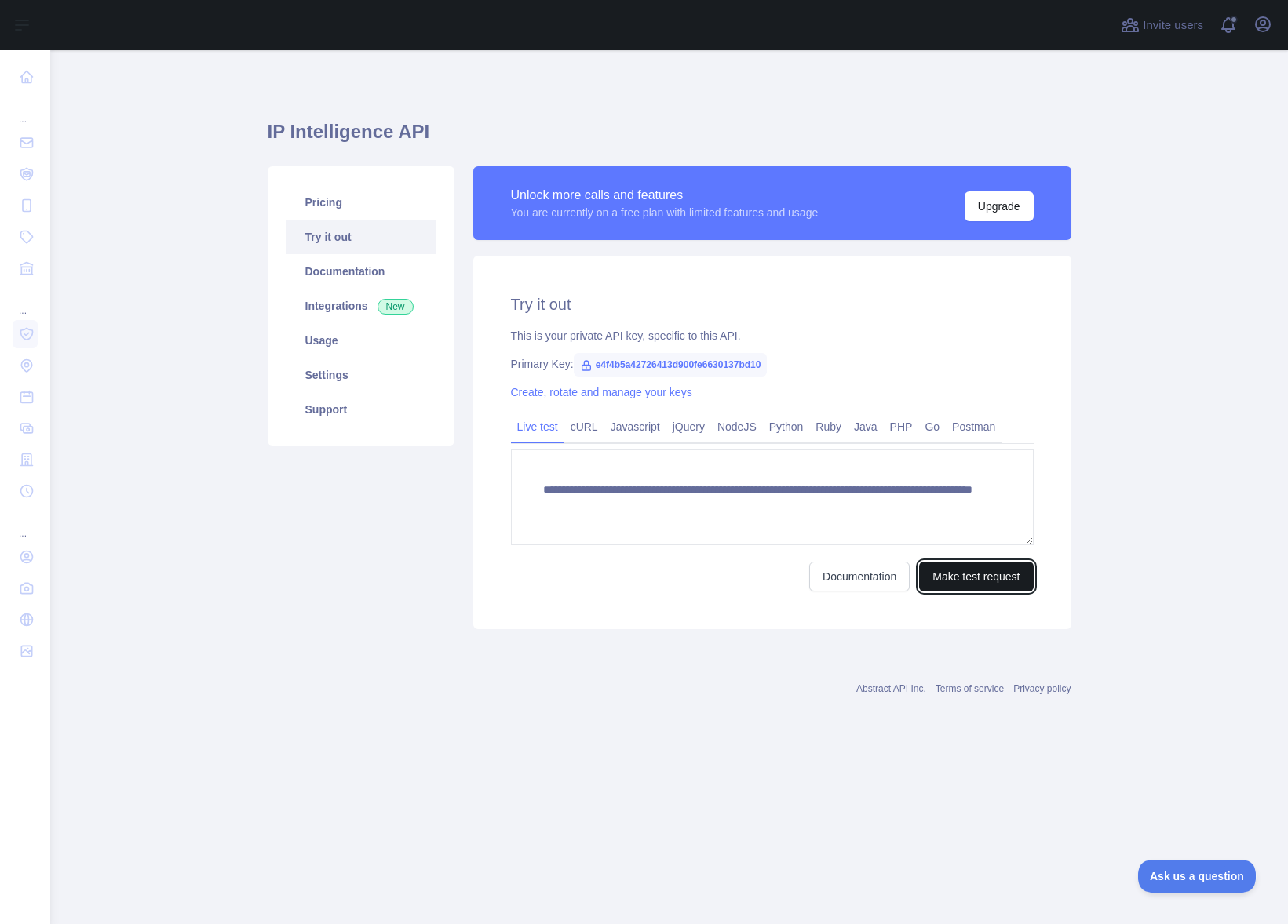
click at [1001, 581] on button "Make test request" at bounding box center [976, 577] width 114 height 30
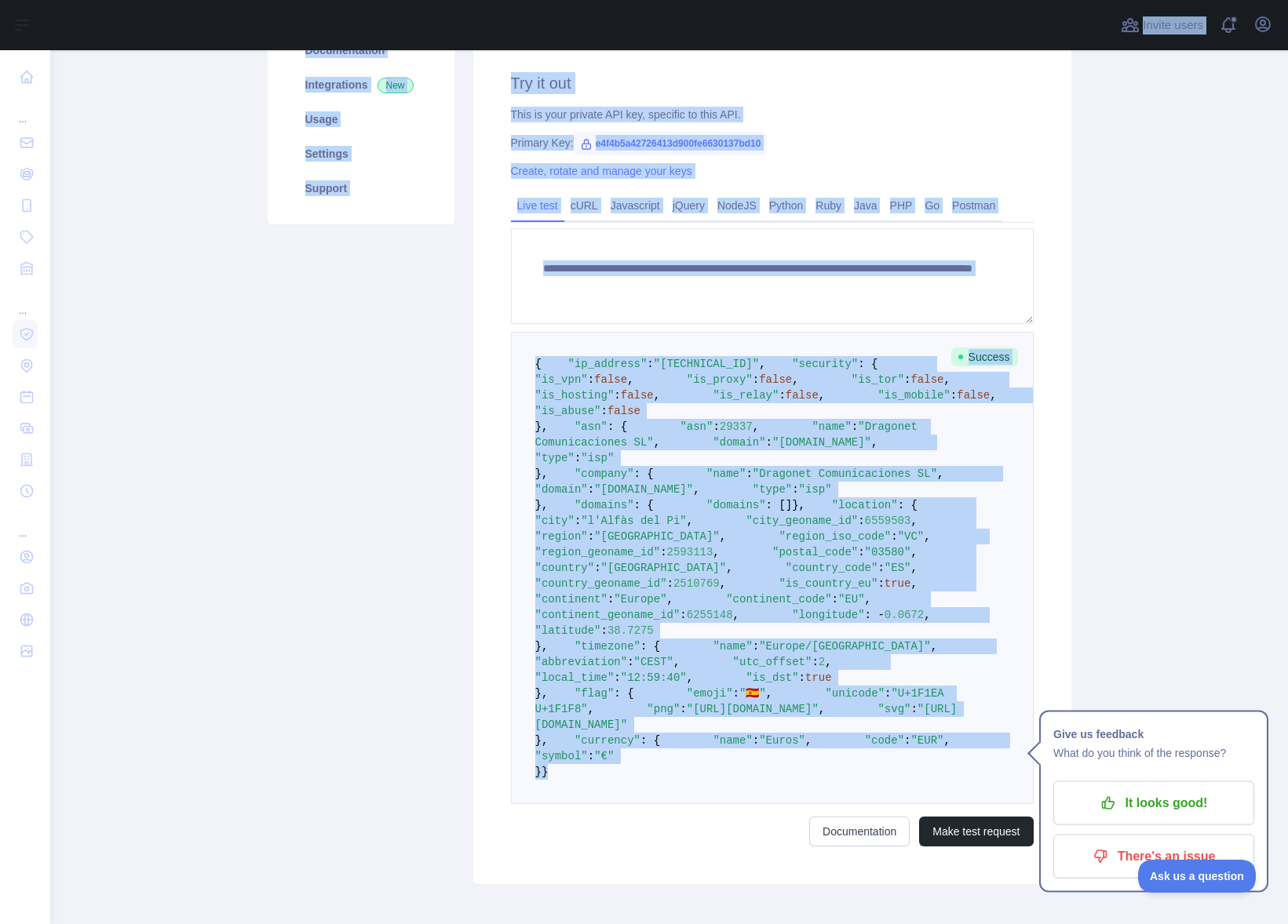
scroll to position [168, 0]
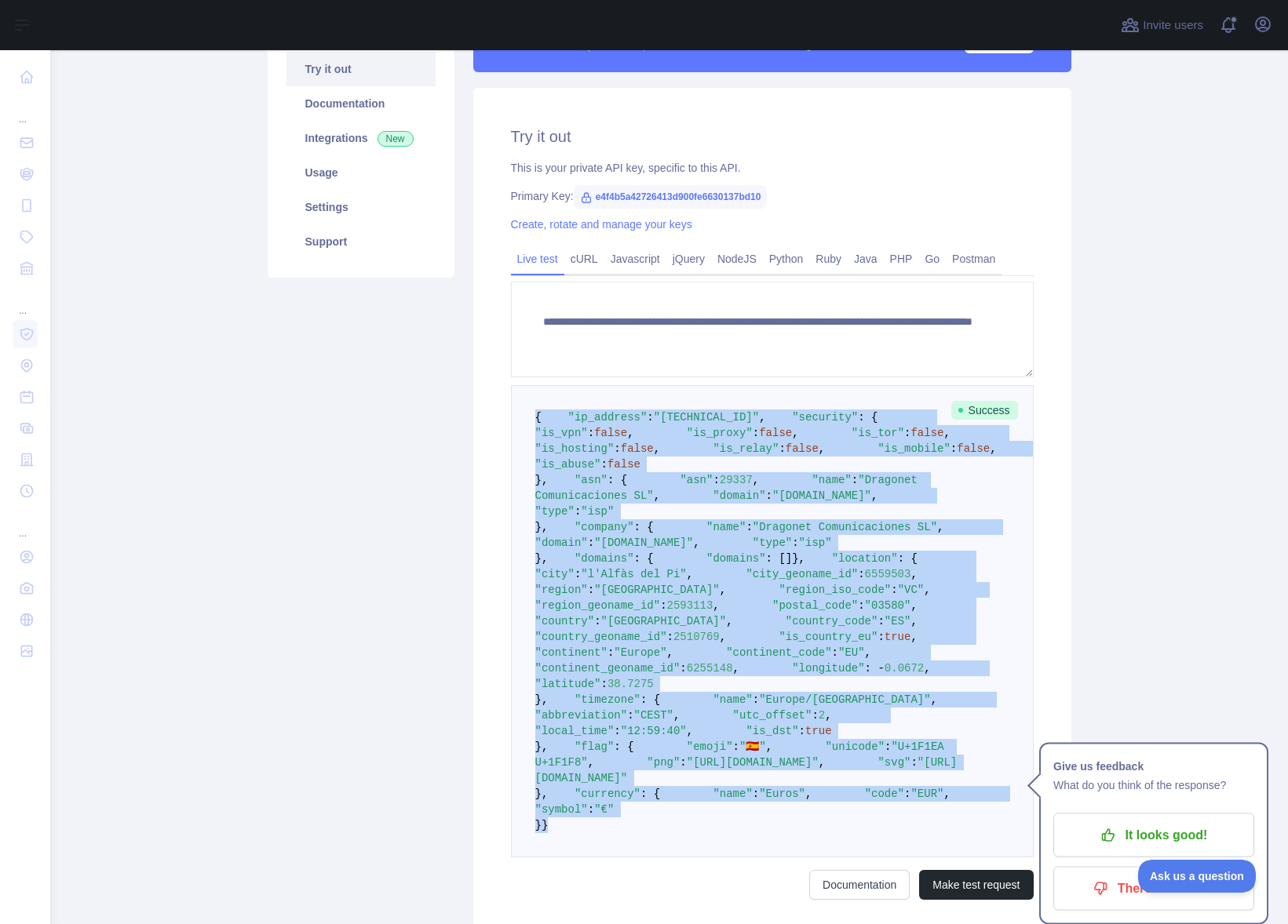
drag, startPoint x: 540, startPoint y: 699, endPoint x: 476, endPoint y: 418, distance: 288.2
click at [476, 418] on div "**********" at bounding box center [772, 513] width 598 height 850
copy code "{ "lo_ipsumdo" : "152.61.757.80" , "sitametc" : { "ad_eli" : seddo , "ei_tempo"…"
click at [841, 258] on link "Ruby" at bounding box center [829, 258] width 39 height 25
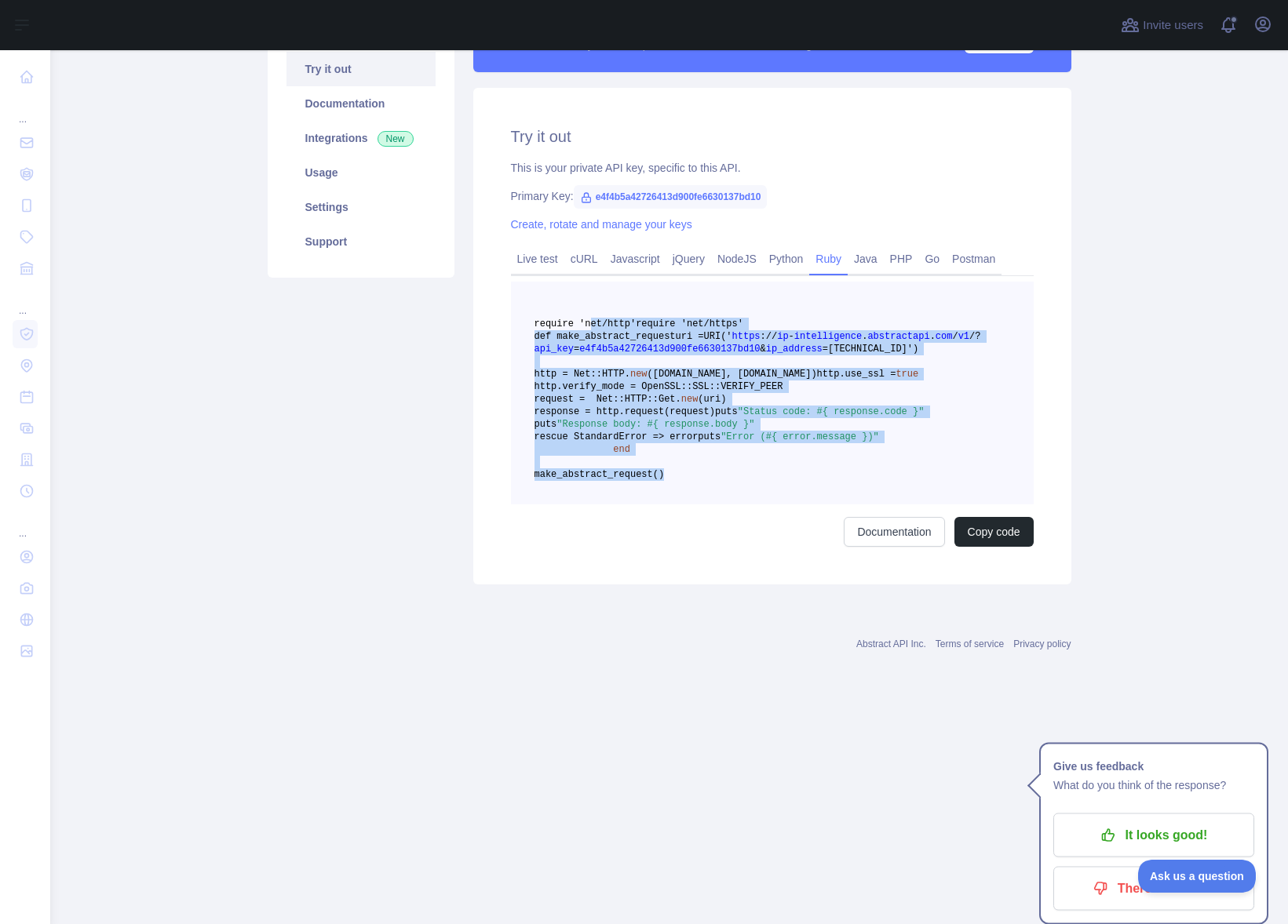
drag, startPoint x: 742, startPoint y: 574, endPoint x: 585, endPoint y: 325, distance: 294.4
click at [585, 325] on pre "require 'net/http' require 'net/https' def make_abstract_request uri = URI(' ht…" at bounding box center [772, 393] width 522 height 223
click at [1012, 547] on button "Copy code" at bounding box center [994, 532] width 80 height 30
click at [532, 259] on link "Live test" at bounding box center [538, 258] width 54 height 25
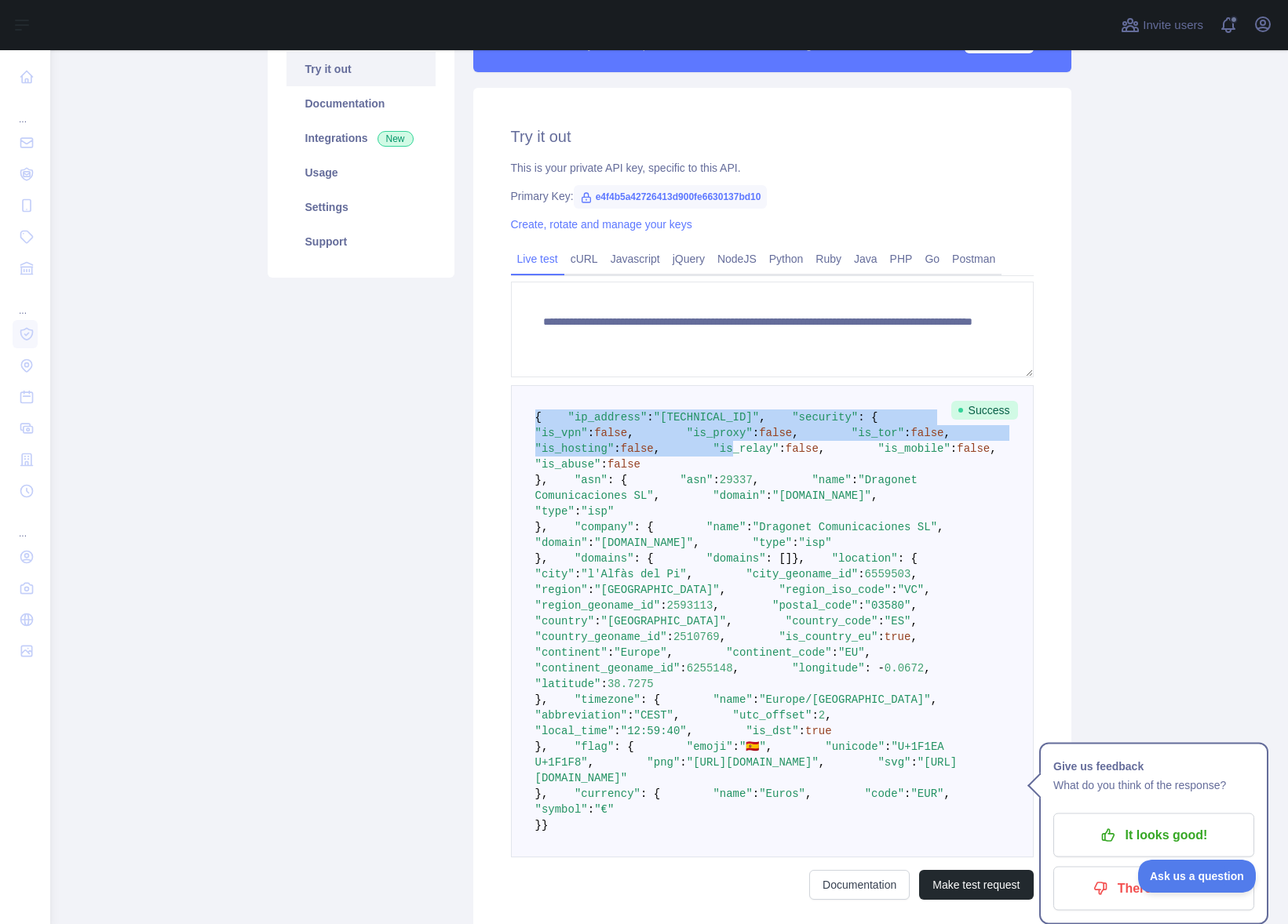
drag, startPoint x: 528, startPoint y: 414, endPoint x: 605, endPoint y: 524, distance: 134.3
click at [605, 524] on code "{ "ip_address" : "[TECHNICAL_ID]" , "security" : { "is_vpn" : false , "is_proxy…" at bounding box center [792, 621] width 514 height 420
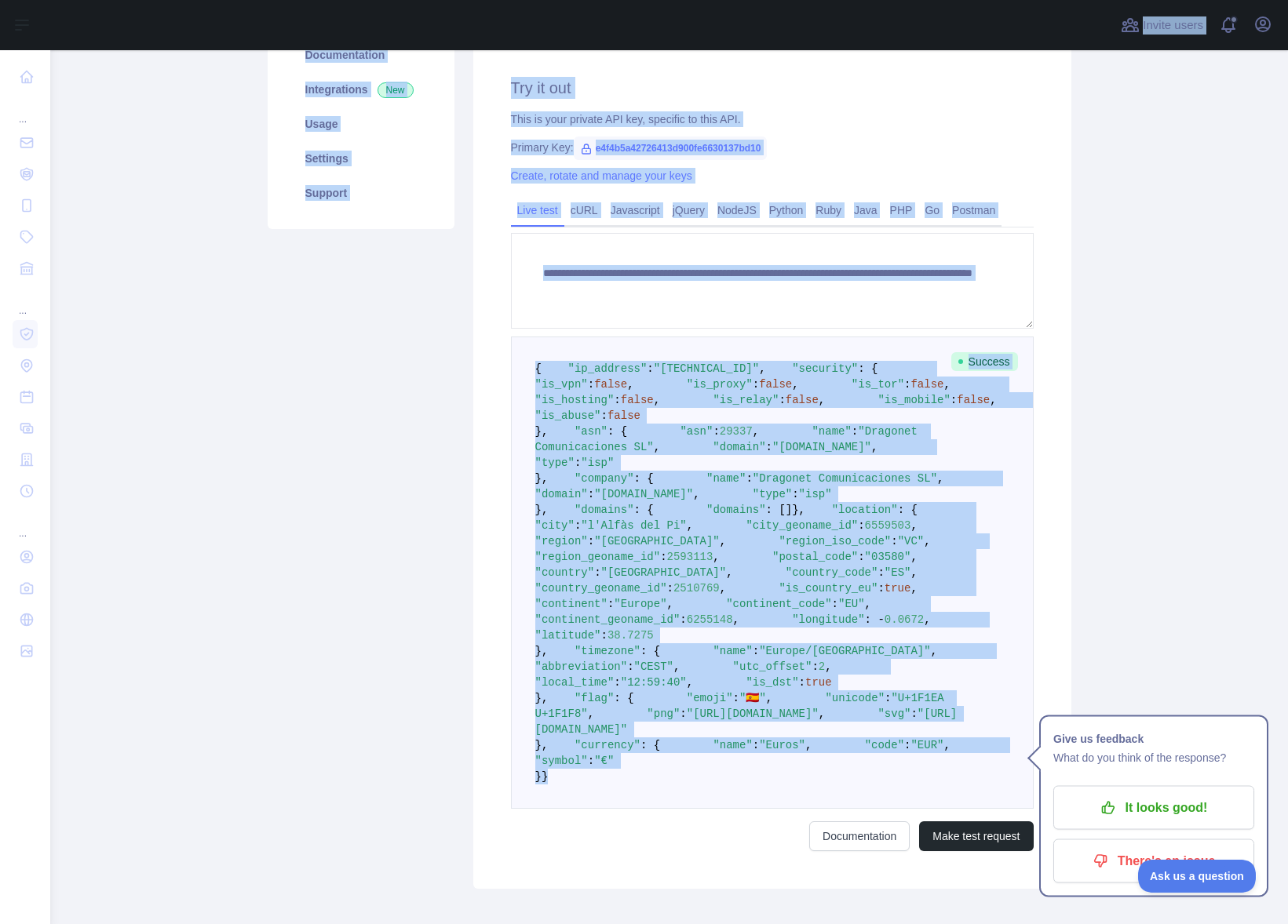
scroll to position [122, 0]
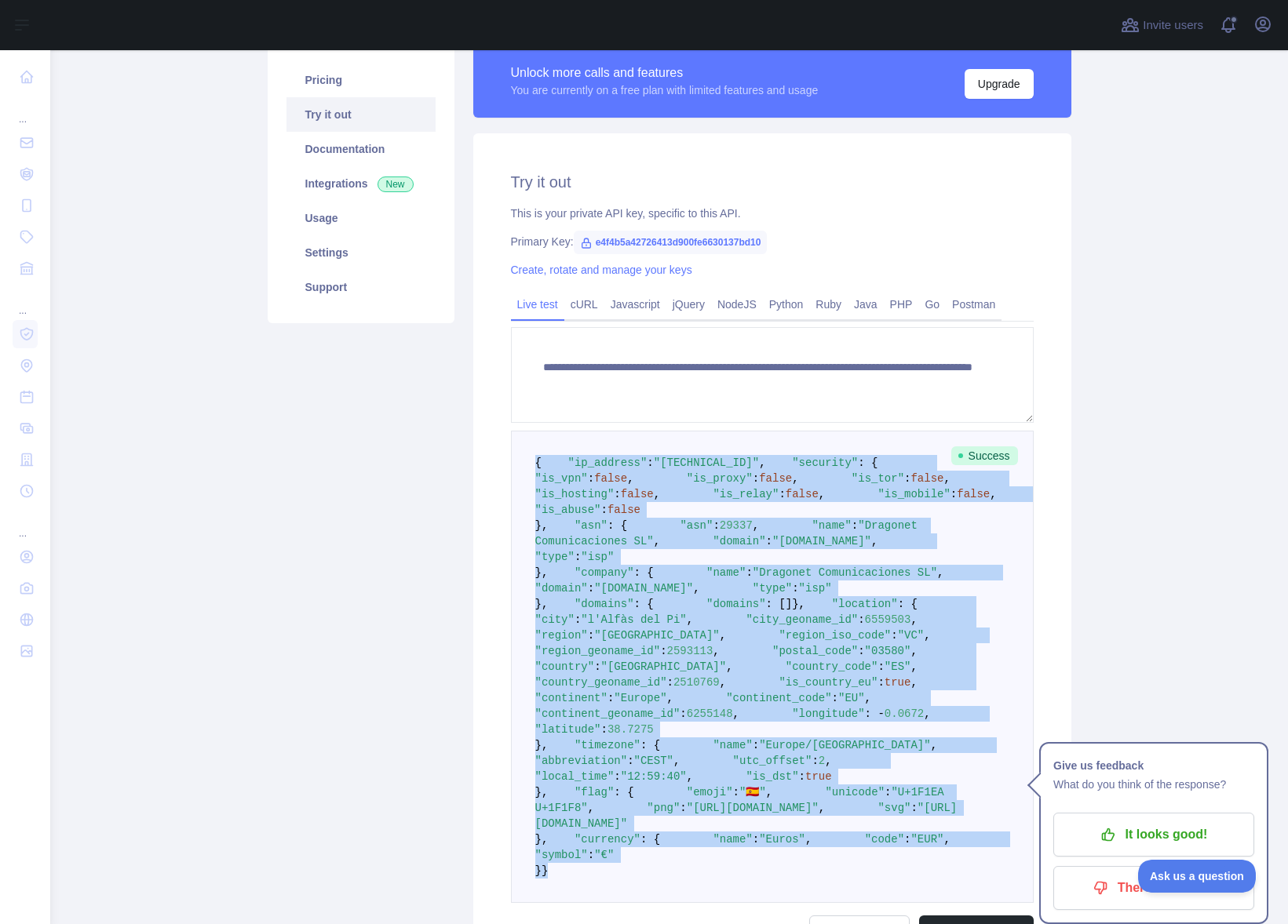
drag, startPoint x: 544, startPoint y: 692, endPoint x: 495, endPoint y: 461, distance: 236.1
click at [495, 461] on div "**********" at bounding box center [772, 558] width 598 height 850
copy code "{ "lo_ipsumdo" : "152.61.757.80" , "sitametc" : { "ad_eli" : seddo , "ei_tempo"…"
click at [774, 520] on pre "{ "ip_address" : "[TECHNICAL_ID]" , "security" : { "is_vpn" : false , "is_proxy…" at bounding box center [772, 667] width 522 height 472
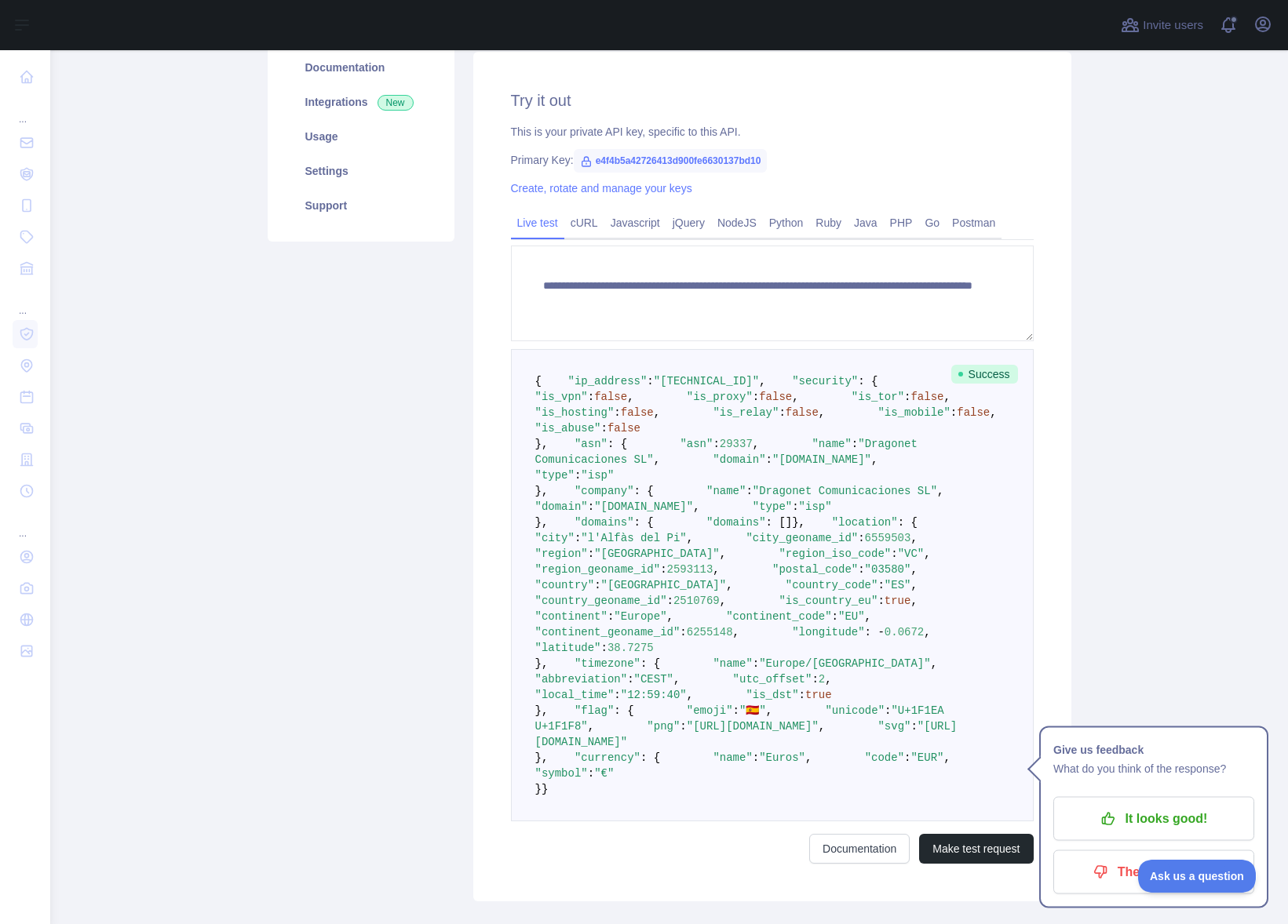
scroll to position [215, 0]
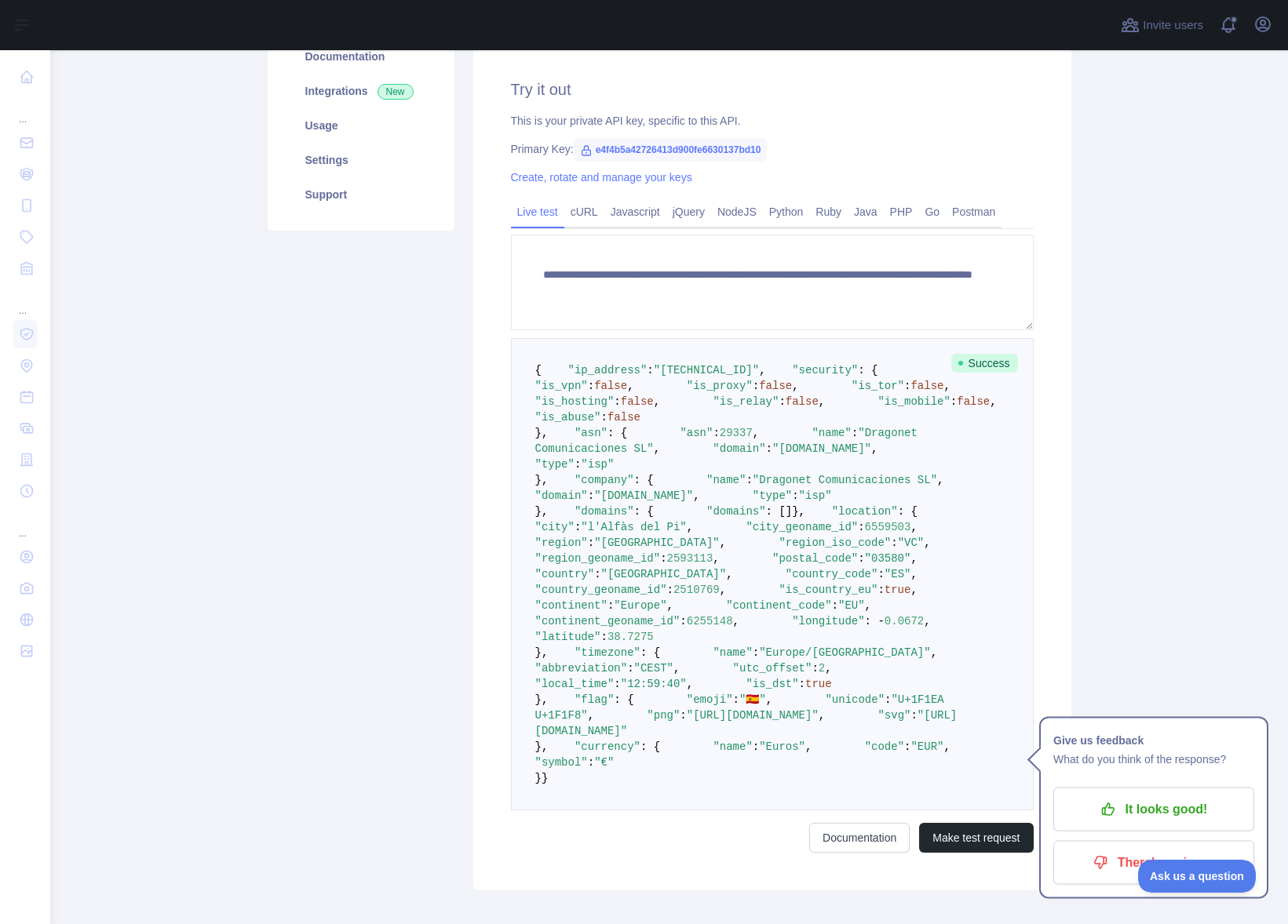
click at [601, 424] on span ""is_abuse"" at bounding box center [568, 418] width 66 height 13
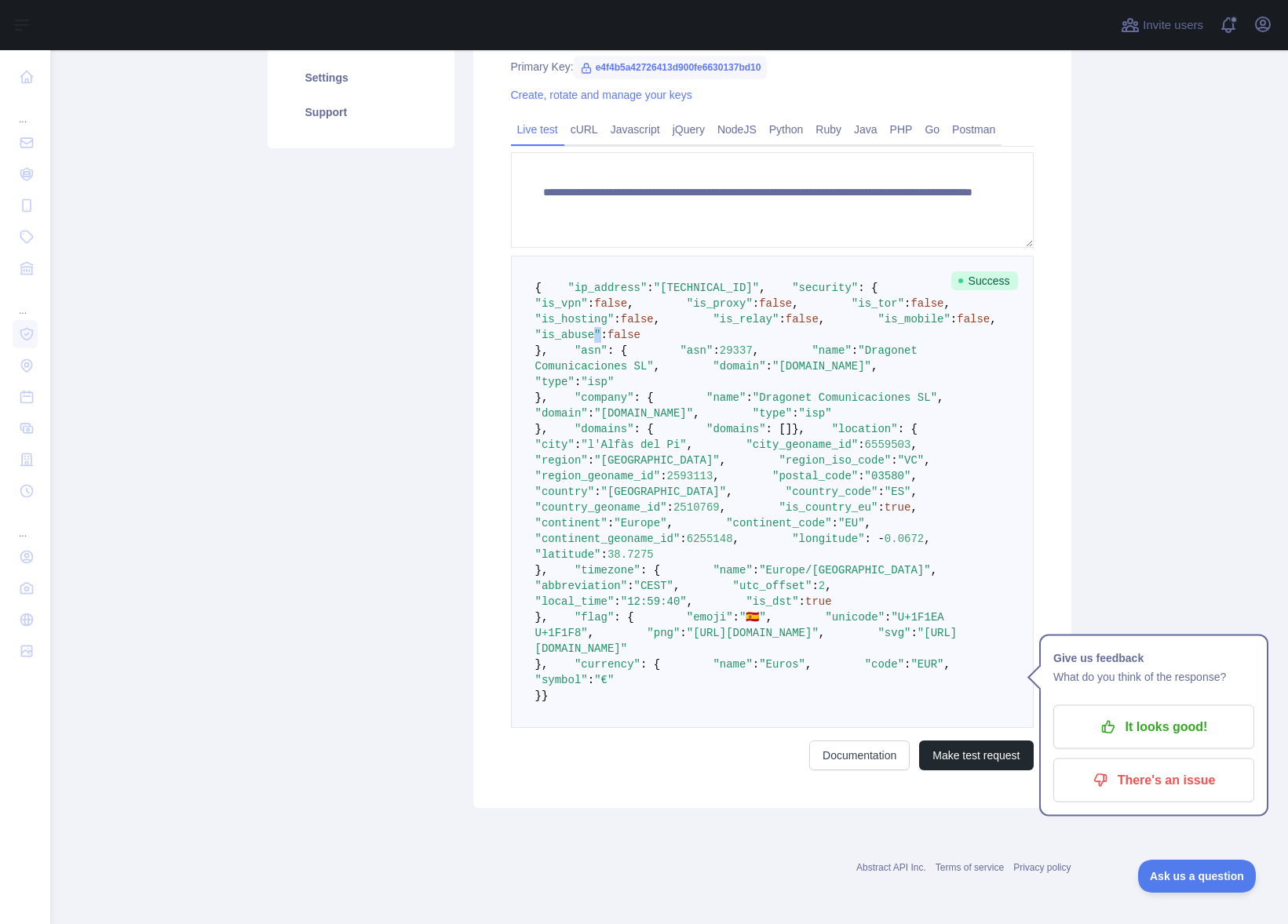
scroll to position [399, 0]
click at [601, 329] on span ""is_abuse"" at bounding box center [568, 335] width 66 height 13
